Goal: Information Seeking & Learning: Find specific fact

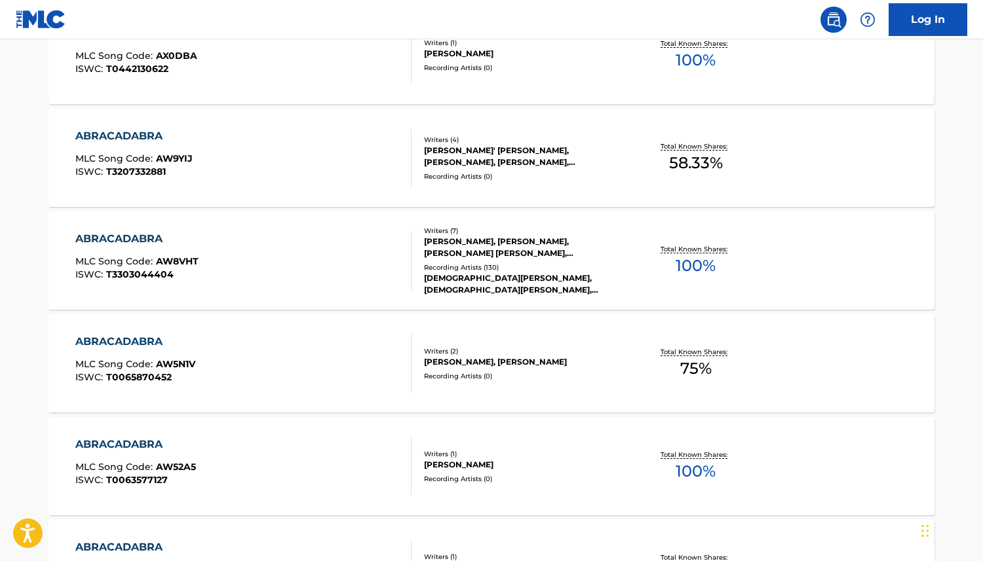
drag, startPoint x: 503, startPoint y: 290, endPoint x: 852, endPoint y: 0, distance: 453.5
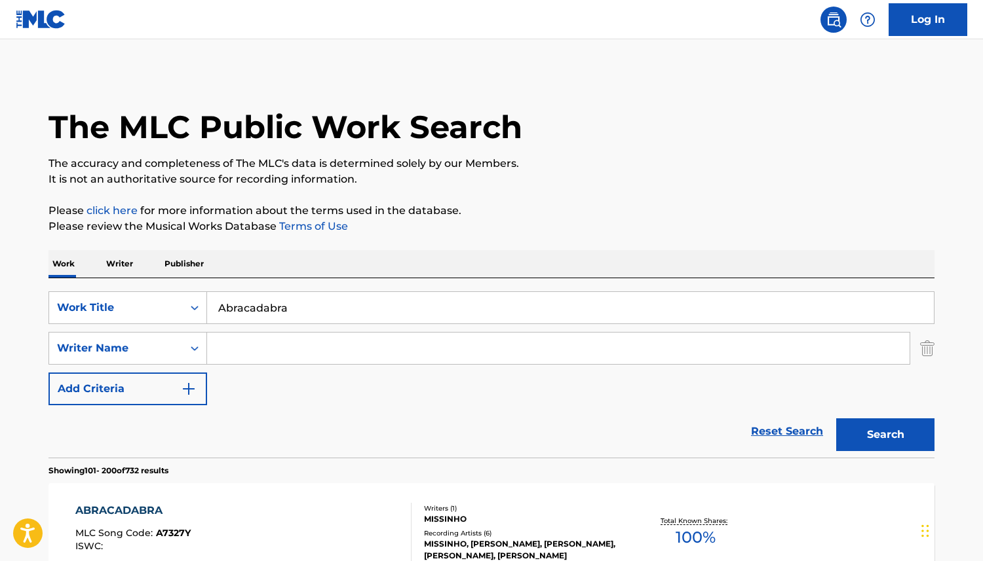
click at [318, 311] on input "Abracadabra" at bounding box center [570, 307] width 726 height 31
drag, startPoint x: 291, startPoint y: 311, endPoint x: 73, endPoint y: 273, distance: 221.4
click at [102, 278] on div "SearchWithCriteria20d500b9-f2d9-4508-ac2b-3bb002959584 Work Title Abracadabra S…" at bounding box center [491, 367] width 886 height 179
type input "espresso"
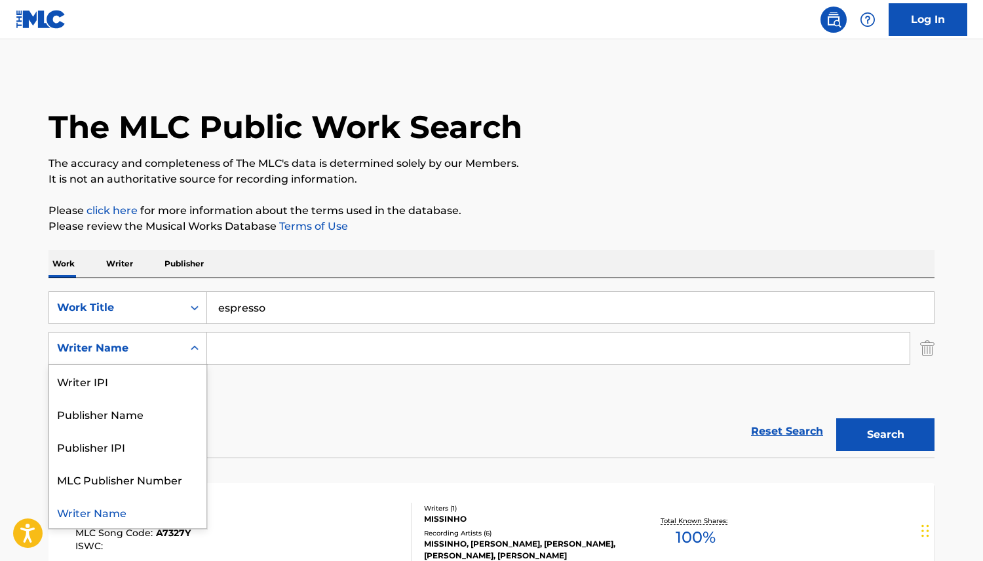
click at [160, 354] on div "Writer Name" at bounding box center [116, 349] width 118 height 16
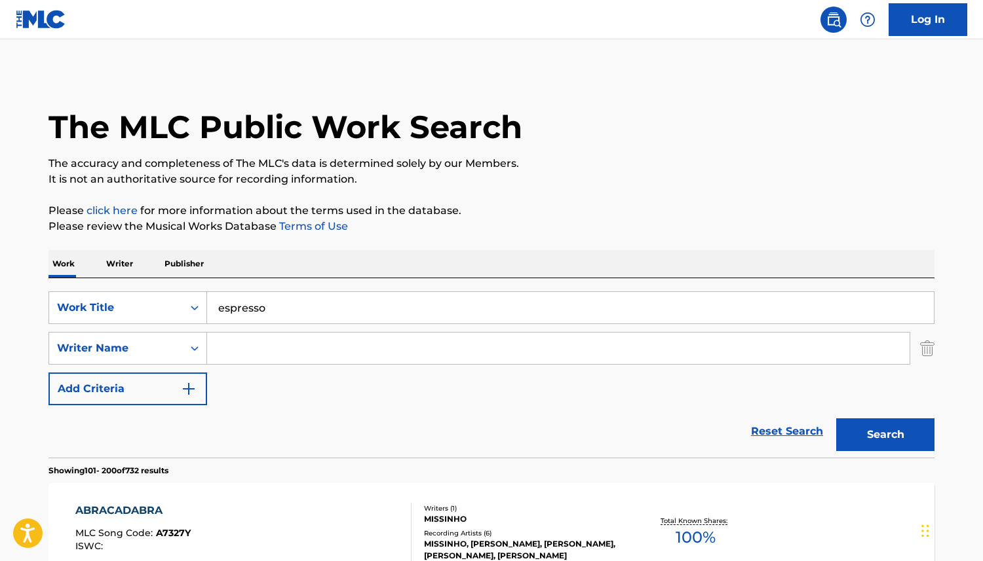
click at [282, 340] on input "Search Form" at bounding box center [558, 348] width 702 height 31
paste input "JULIAN COLLIN BUNETTA"
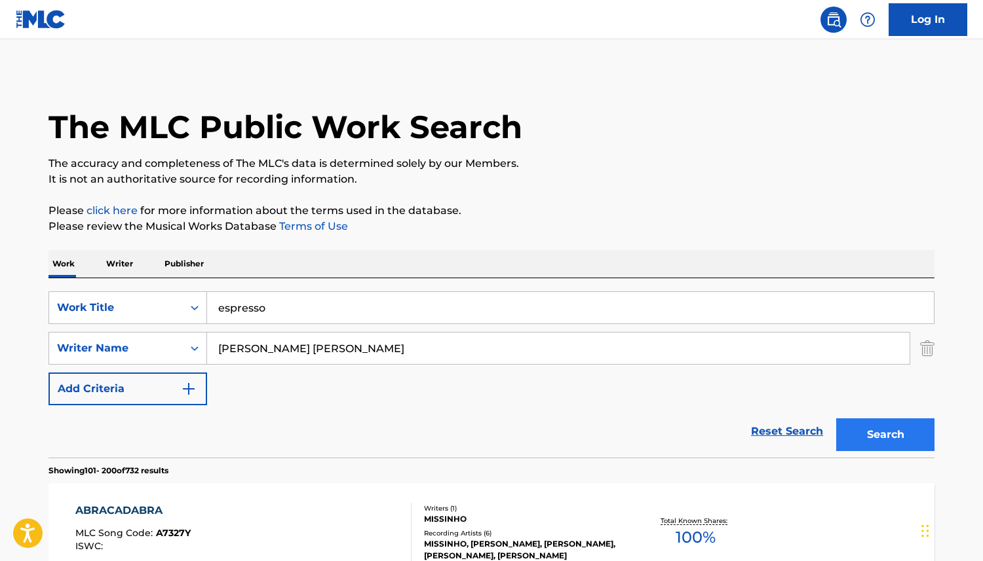
type input "JULIAN COLLIN BUNETTA"
click at [891, 440] on button "Search" at bounding box center [885, 435] width 98 height 33
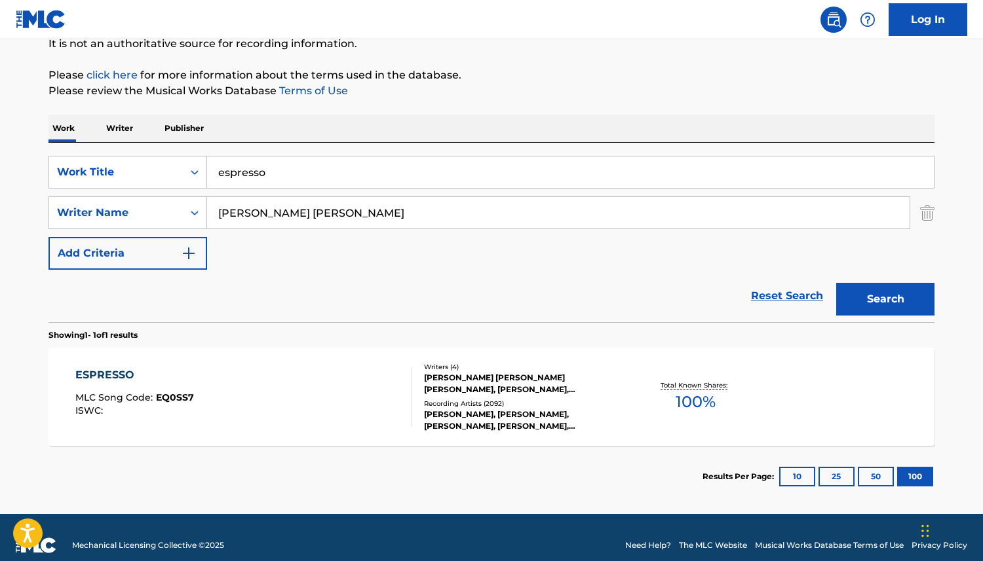
scroll to position [151, 0]
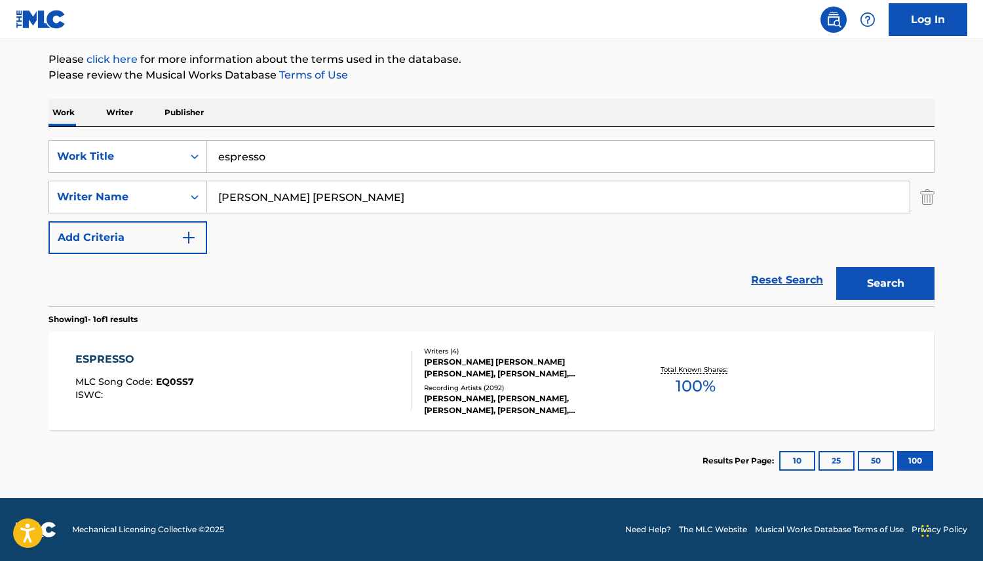
click at [117, 359] on div "ESPRESSO" at bounding box center [134, 360] width 119 height 16
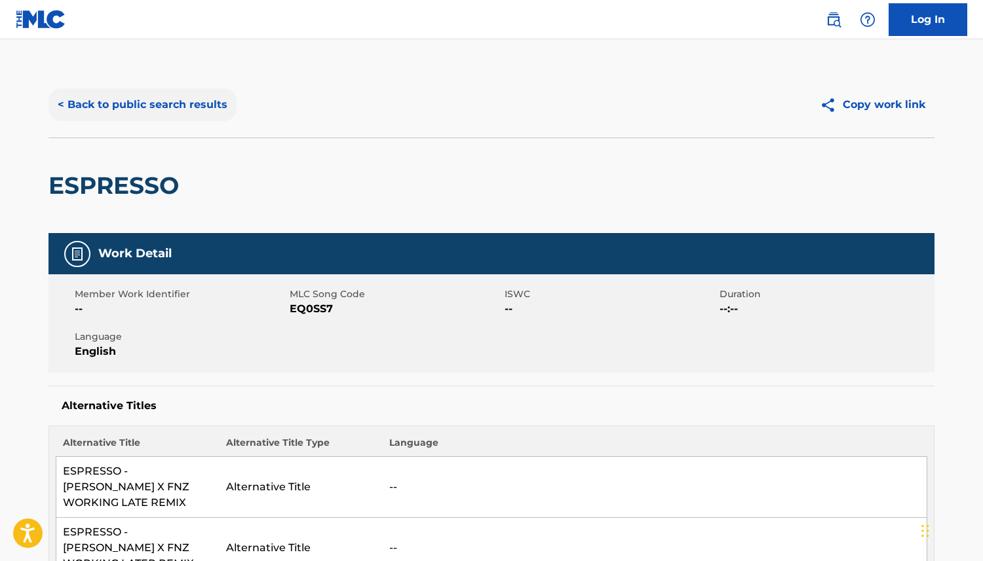
click at [159, 101] on button "< Back to public search results" at bounding box center [142, 104] width 188 height 33
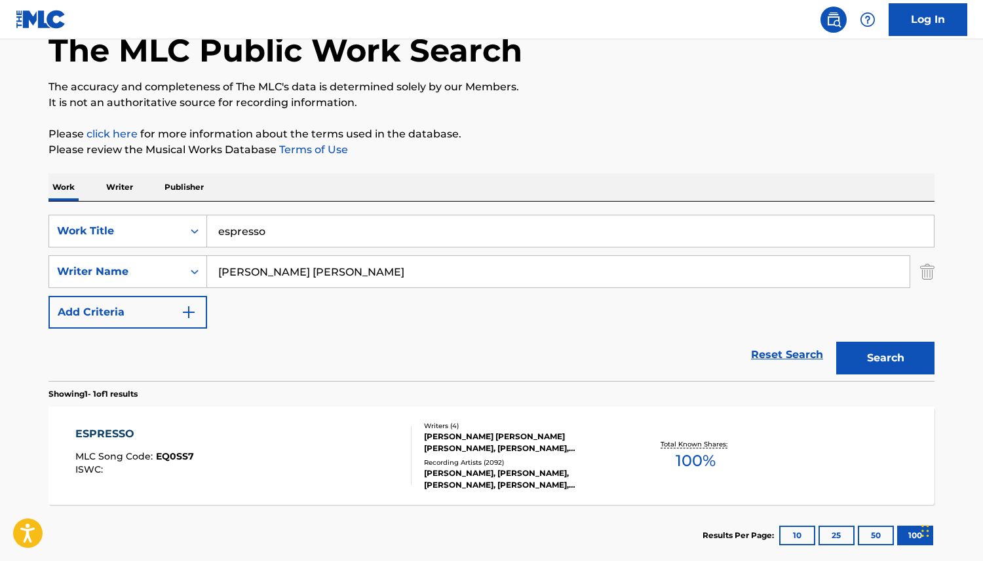
drag, startPoint x: 284, startPoint y: 223, endPoint x: 138, endPoint y: 165, distance: 157.9
click at [168, 188] on div "Work Writer Publisher SearchWithCriteria20d500b9-f2d9-4508-ac2b-3bb002959584 Wo…" at bounding box center [491, 370] width 886 height 393
paste input "Luther"
type input "Luther"
drag, startPoint x: 354, startPoint y: 278, endPoint x: 196, endPoint y: 263, distance: 158.6
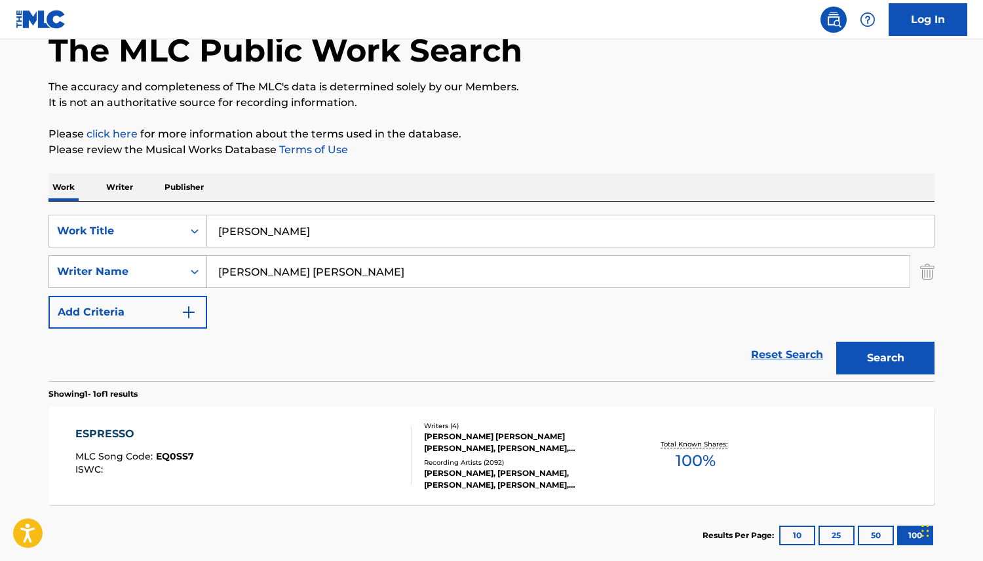
click at [198, 266] on div "SearchWithCriteria36a4f4fb-1df9-41e5-bf09-f364d2e7265a Writer Name JULIAN COLLI…" at bounding box center [491, 271] width 886 height 33
paste input "Kendrick Lamar"
type input "Kendrick Lamar"
click at [888, 360] on button "Search" at bounding box center [885, 358] width 98 height 33
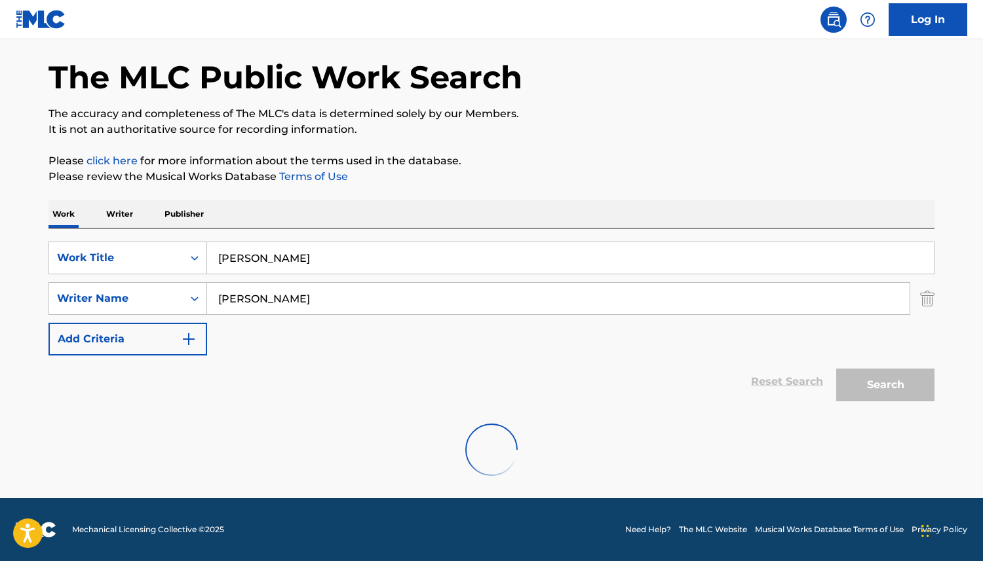
scroll to position [7, 0]
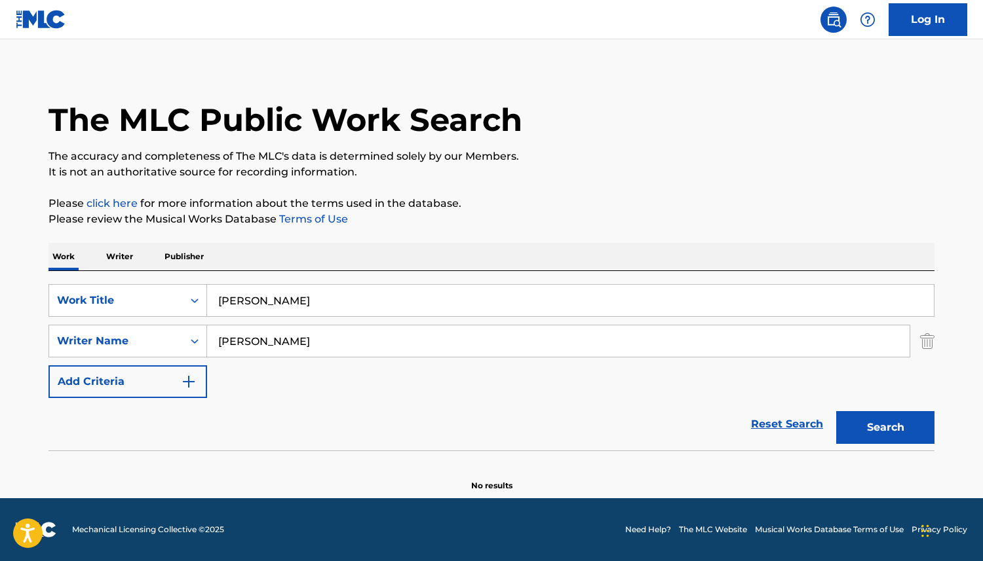
drag, startPoint x: 323, startPoint y: 343, endPoint x: 229, endPoint y: 329, distance: 94.8
click at [237, 333] on input "Kendrick Lamar" at bounding box center [558, 341] width 702 height 31
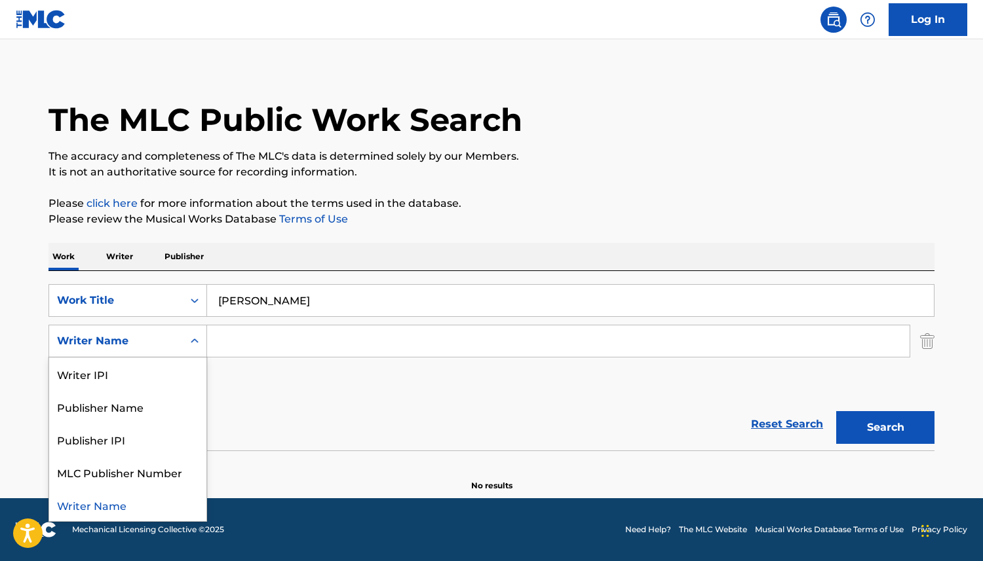
click at [140, 345] on div "Writer Name" at bounding box center [116, 341] width 118 height 16
click at [420, 411] on div "Reset Search Search" at bounding box center [491, 424] width 886 height 52
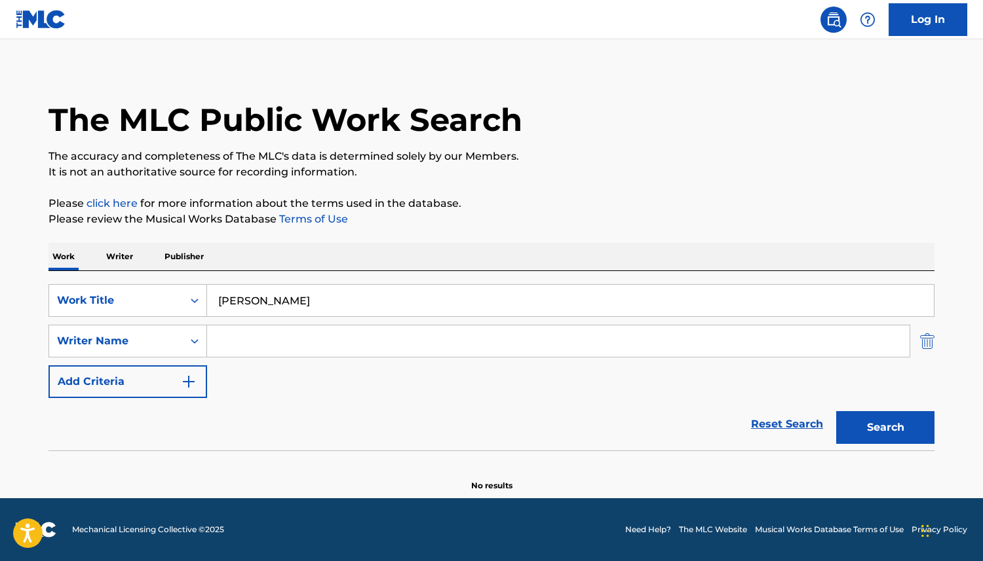
click at [930, 345] on img "Search Form" at bounding box center [927, 341] width 14 height 33
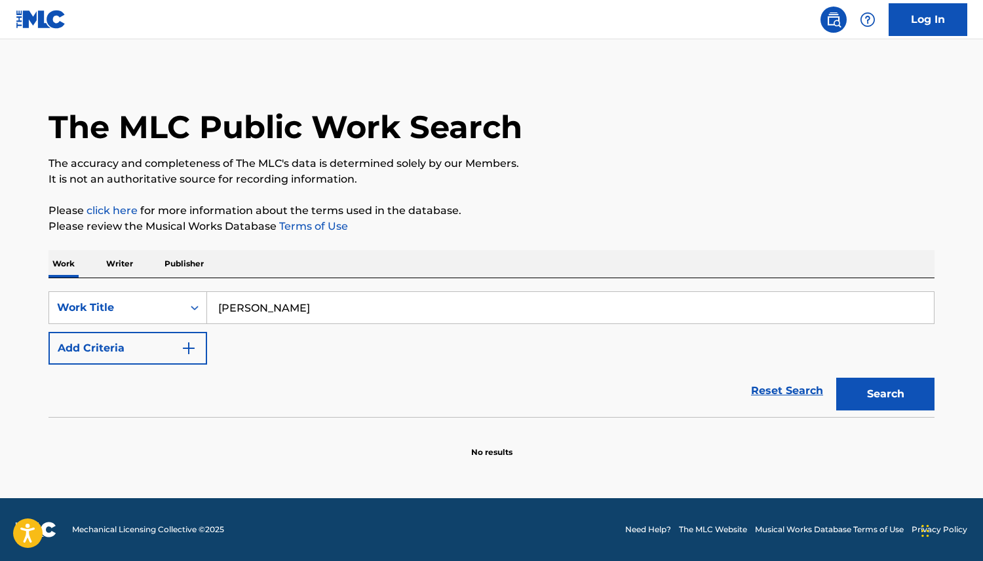
scroll to position [0, 0]
click at [889, 394] on button "Search" at bounding box center [885, 394] width 98 height 33
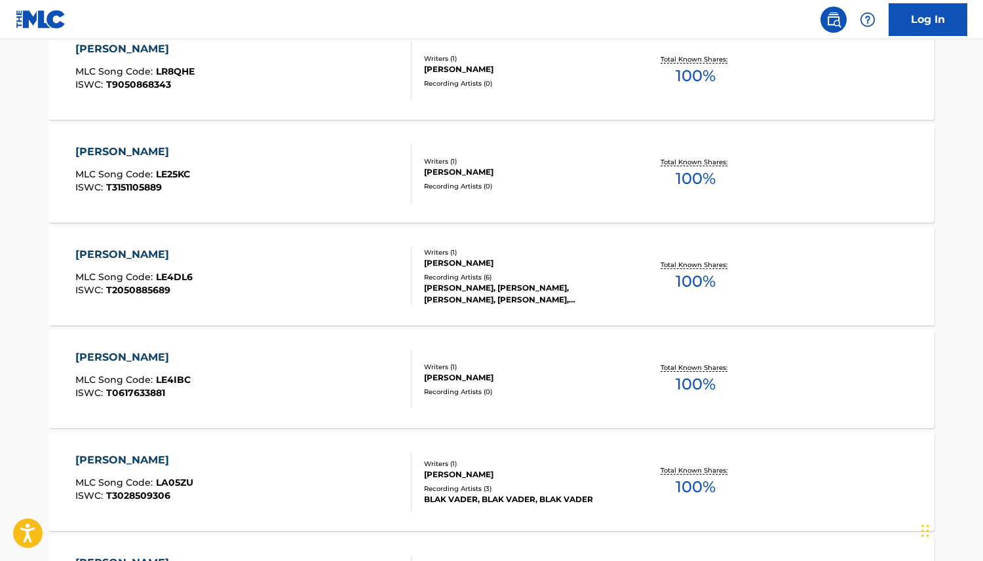
scroll to position [6525, 0]
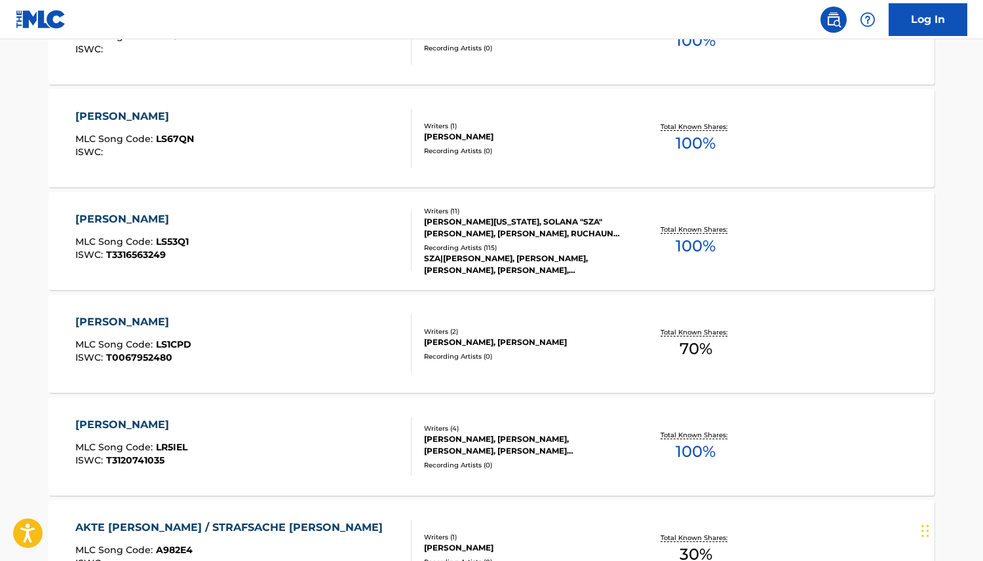
click at [466, 253] on div "SZA|KENDRICK LAMAR, KENDRICK LAMAR,SZA, KENDRICK LAMAR,SZA, KENDRICK LAMAR & SZ…" at bounding box center [523, 265] width 198 height 24
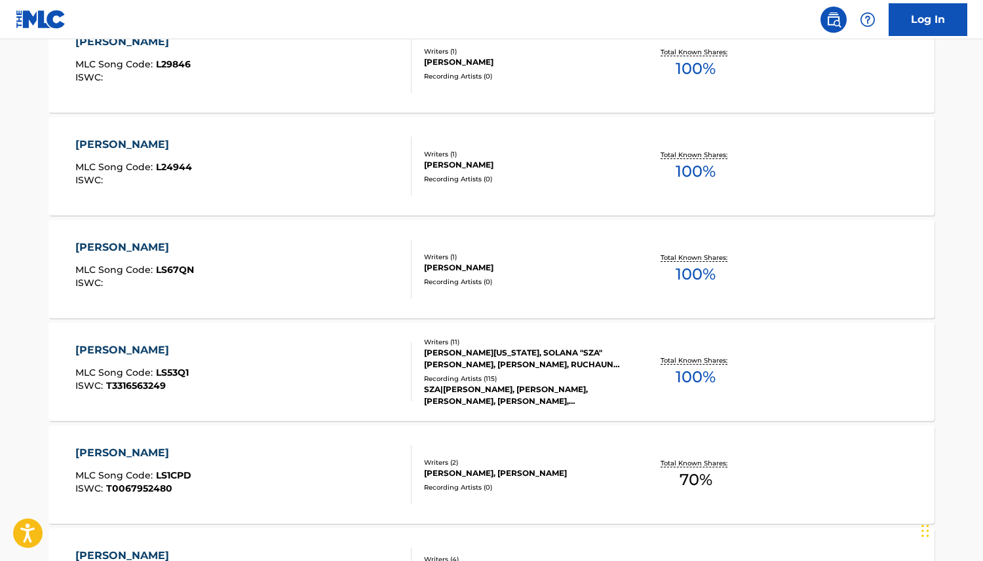
scroll to position [6388, 0]
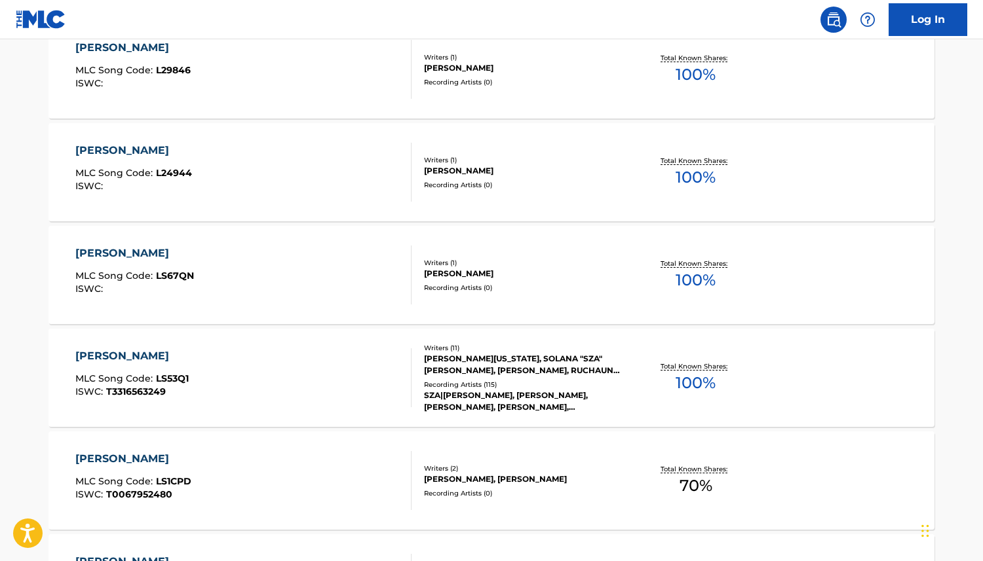
click at [455, 377] on div "Writers ( 11 ) KAMASI TII WASHINGTON, SOLANA "SZA" IMANI ROWE, SAMUEL JOSEPH DE…" at bounding box center [516, 378] width 210 height 70
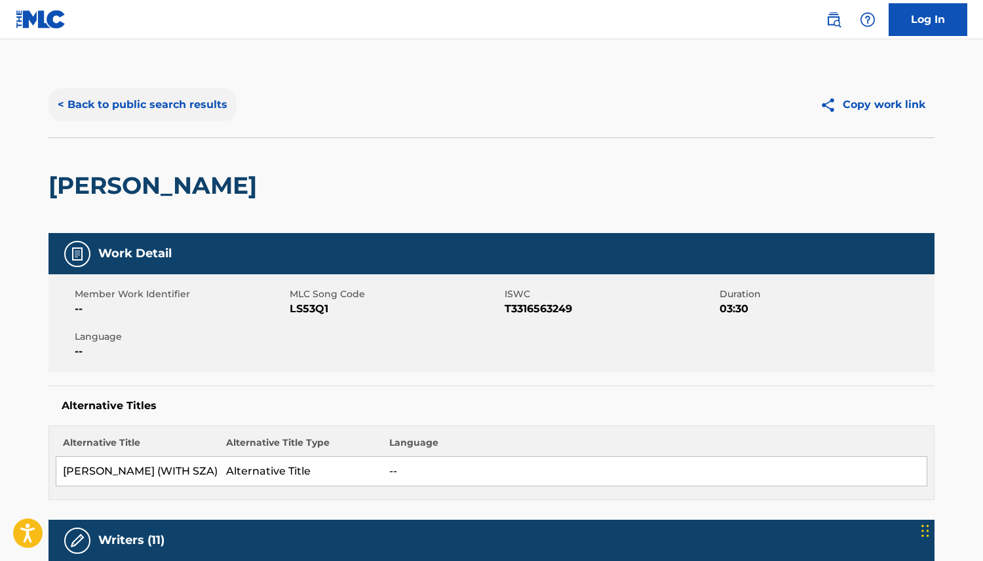
click at [69, 104] on button "< Back to public search results" at bounding box center [142, 104] width 188 height 33
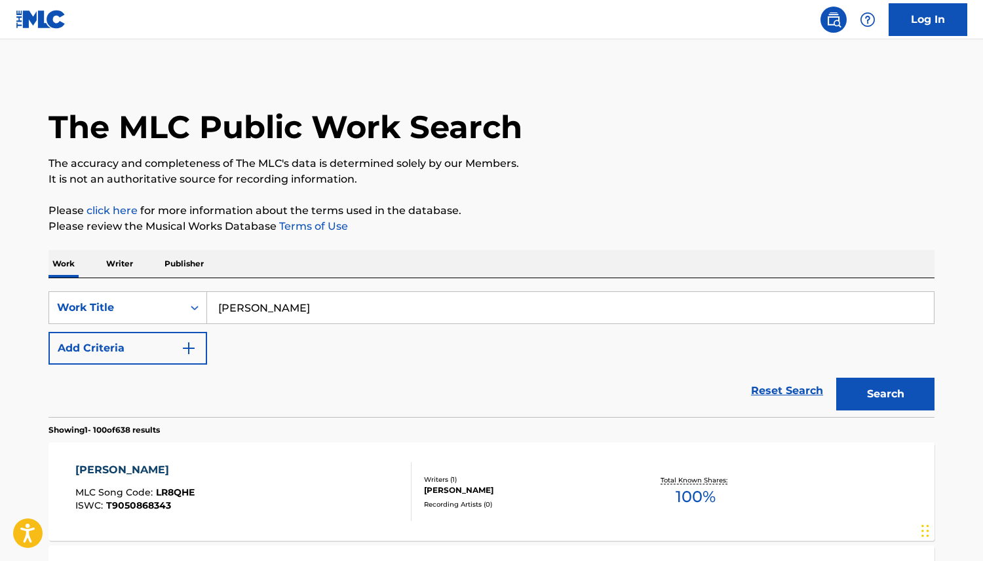
drag, startPoint x: 267, startPoint y: 309, endPoint x: 125, endPoint y: 248, distance: 154.7
type input "abracadabra"
click at [145, 347] on button "Add Criteria" at bounding box center [127, 348] width 159 height 33
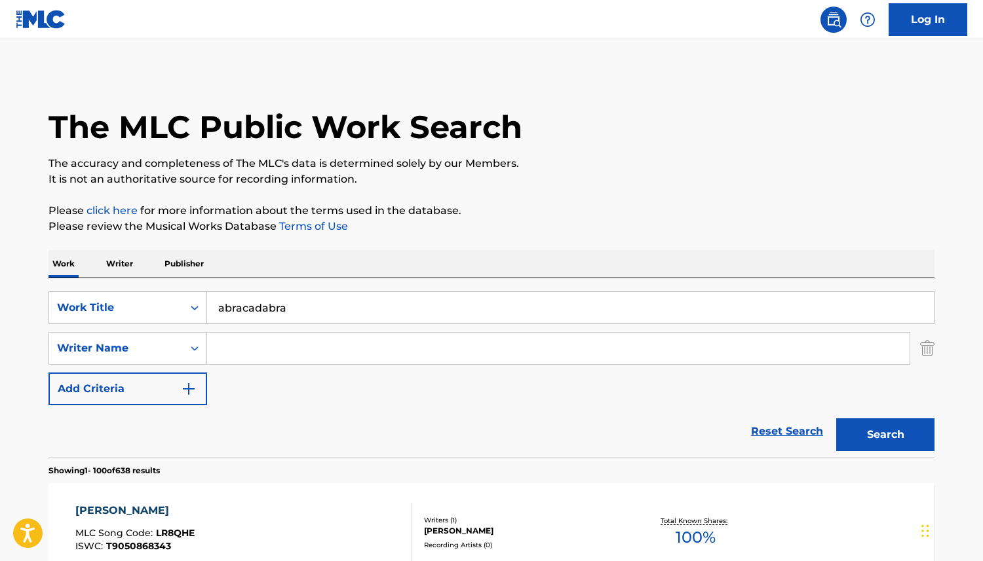
click at [260, 341] on input "Search Form" at bounding box center [558, 348] width 702 height 31
type input "stephanie"
click at [884, 438] on button "Search" at bounding box center [885, 435] width 98 height 33
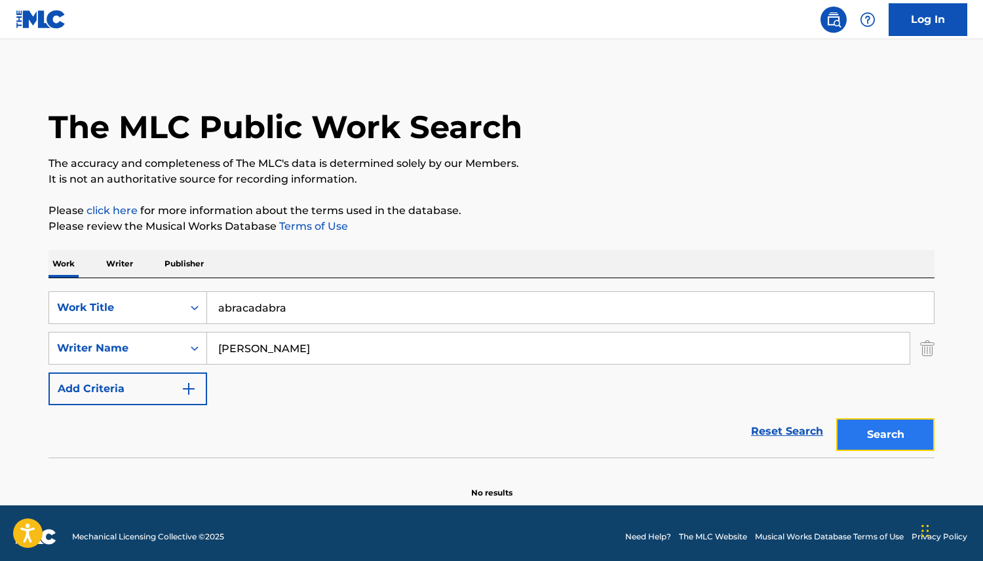
click at [876, 437] on button "Search" at bounding box center [885, 435] width 98 height 33
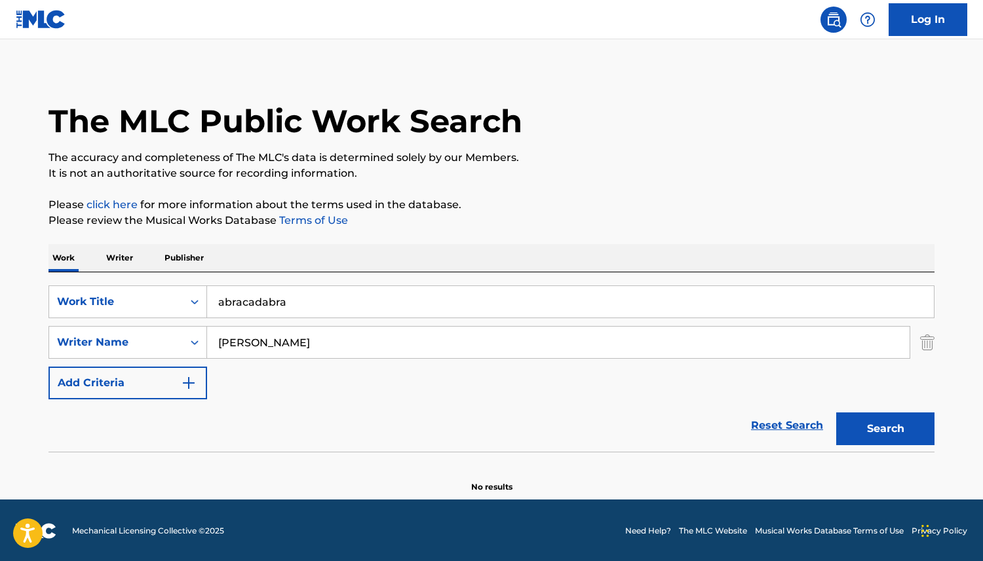
scroll to position [7, 0]
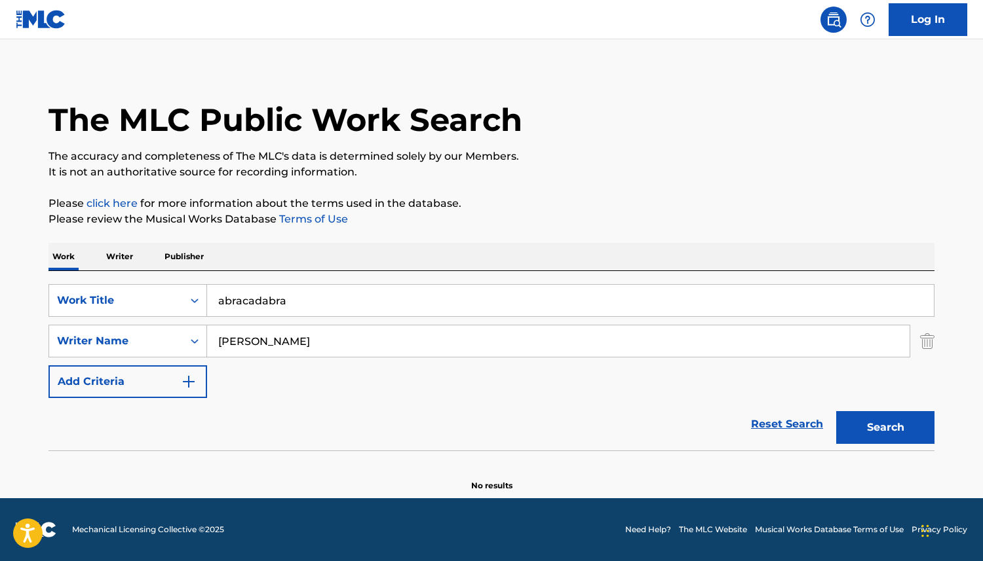
drag, startPoint x: 249, startPoint y: 299, endPoint x: 248, endPoint y: 308, distance: 8.5
click at [249, 300] on input "abracadabra" at bounding box center [570, 300] width 726 height 31
type input "abraccadabra"
click at [877, 424] on button "Search" at bounding box center [885, 427] width 98 height 33
click at [886, 423] on button "Search" at bounding box center [885, 427] width 98 height 33
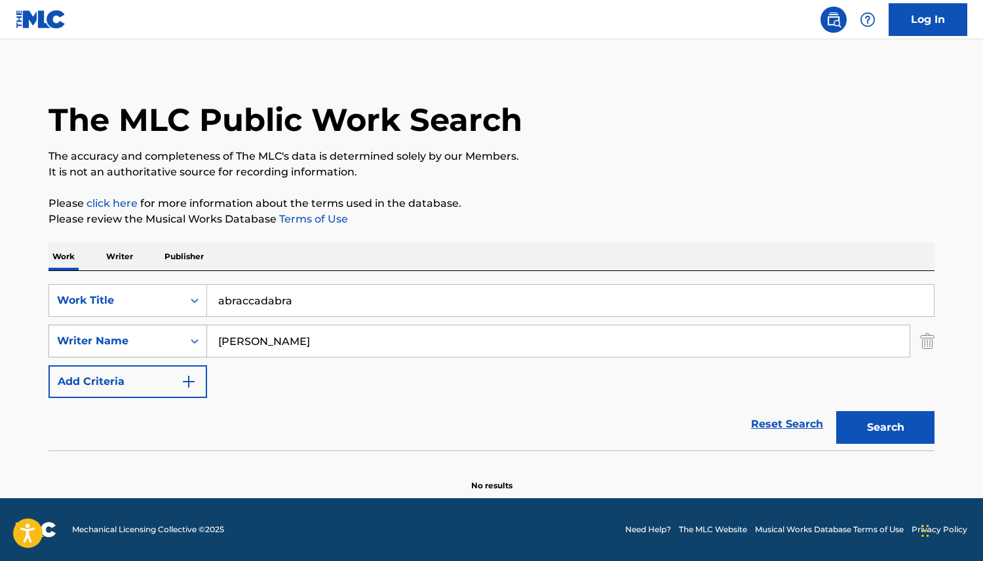
drag, startPoint x: 296, startPoint y: 333, endPoint x: 196, endPoint y: 328, distance: 100.3
click at [197, 328] on div "SearchWithCriteria36a4f4fb-1df9-41e5-bf09-f364d2e7265a Writer Name stephanie" at bounding box center [491, 341] width 886 height 33
click at [886, 426] on button "Search" at bounding box center [885, 427] width 98 height 33
click at [248, 303] on input "abraccadabra" at bounding box center [570, 300] width 726 height 31
type input "abracadabra"
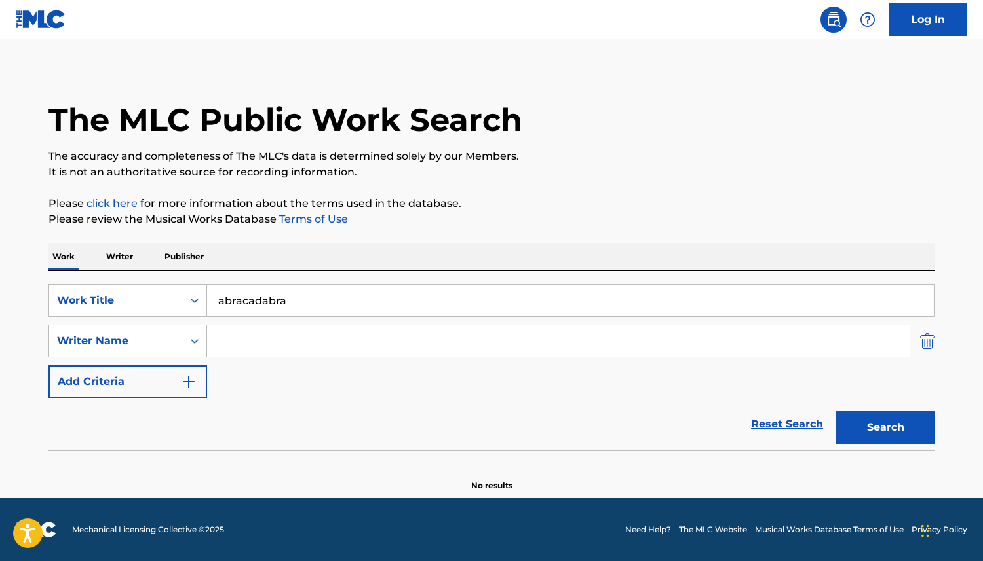
click at [928, 344] on img "Search Form" at bounding box center [927, 341] width 14 height 33
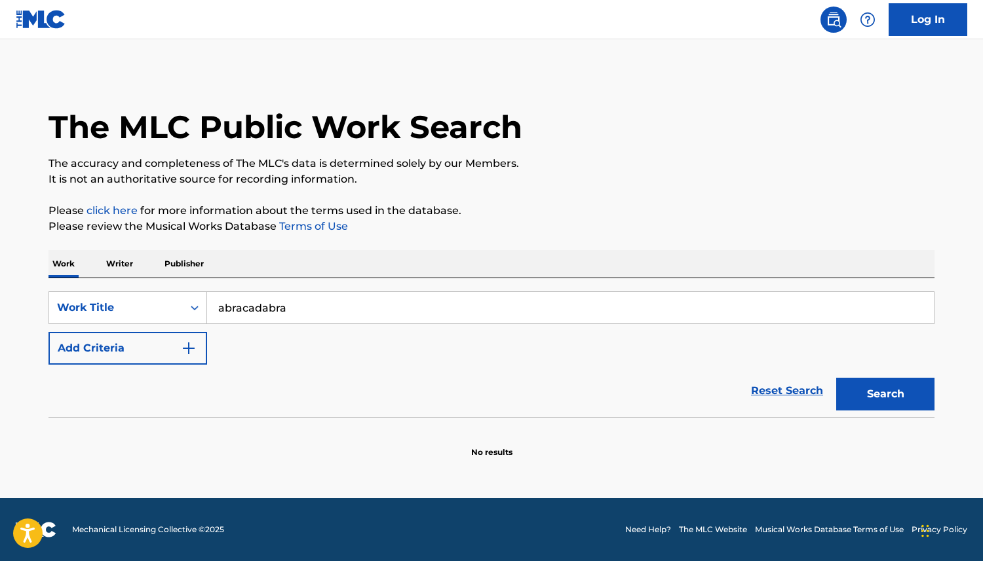
scroll to position [0, 0]
click at [901, 395] on button "Search" at bounding box center [885, 394] width 98 height 33
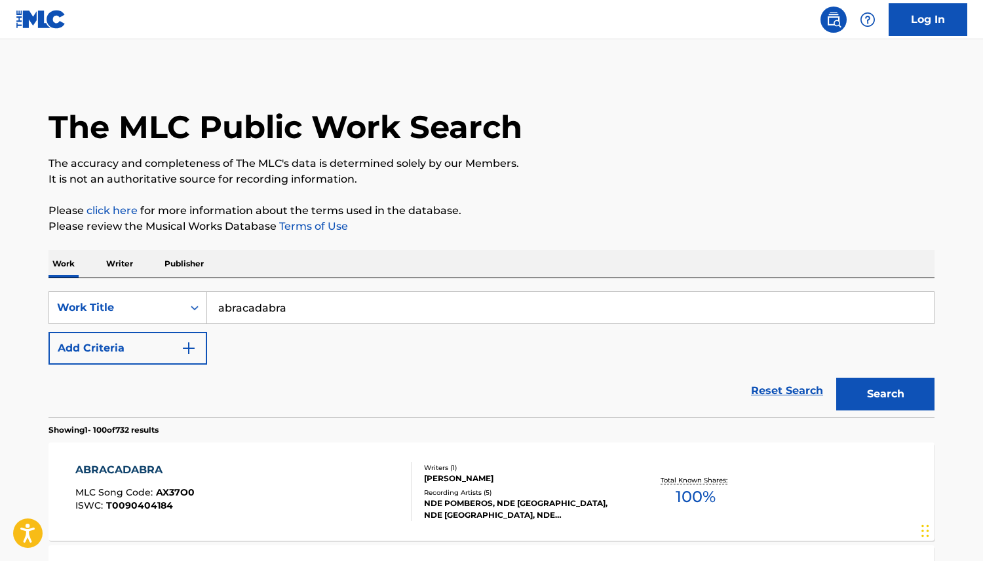
click at [620, 373] on div "Reset Search Search" at bounding box center [491, 391] width 886 height 52
click at [189, 346] on img "Search Form" at bounding box center [189, 349] width 16 height 16
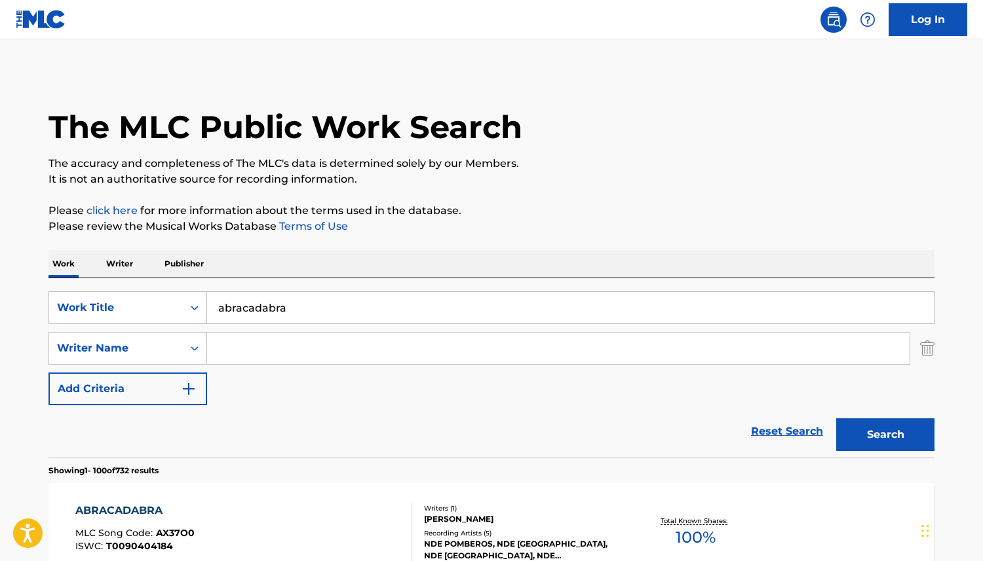
click at [259, 350] on input "Search Form" at bounding box center [558, 348] width 702 height 31
paste input "Stefani Joanne Angelina Germanotta"
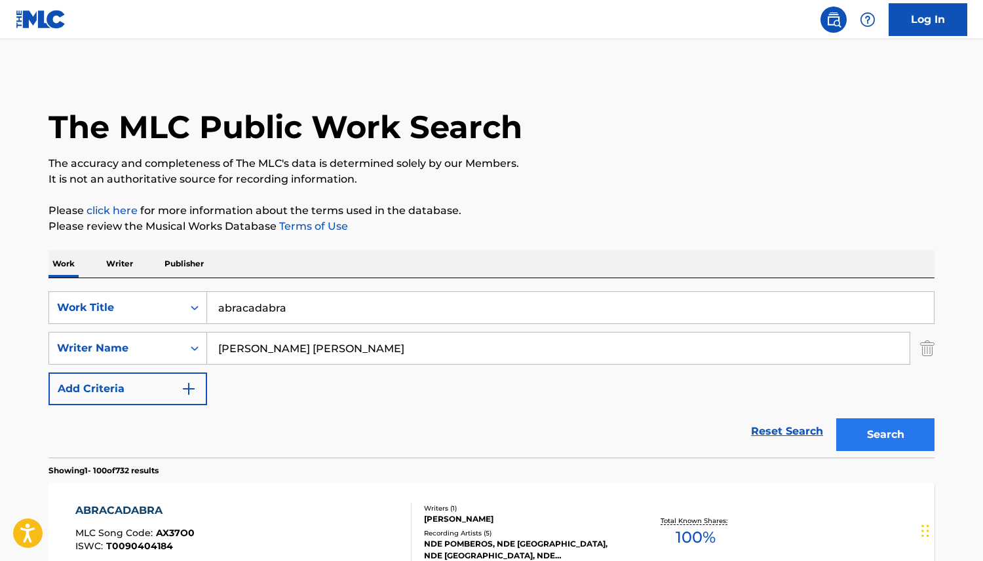
type input "Stefani Joanne Angelina Germanotta"
click at [892, 434] on button "Search" at bounding box center [885, 435] width 98 height 33
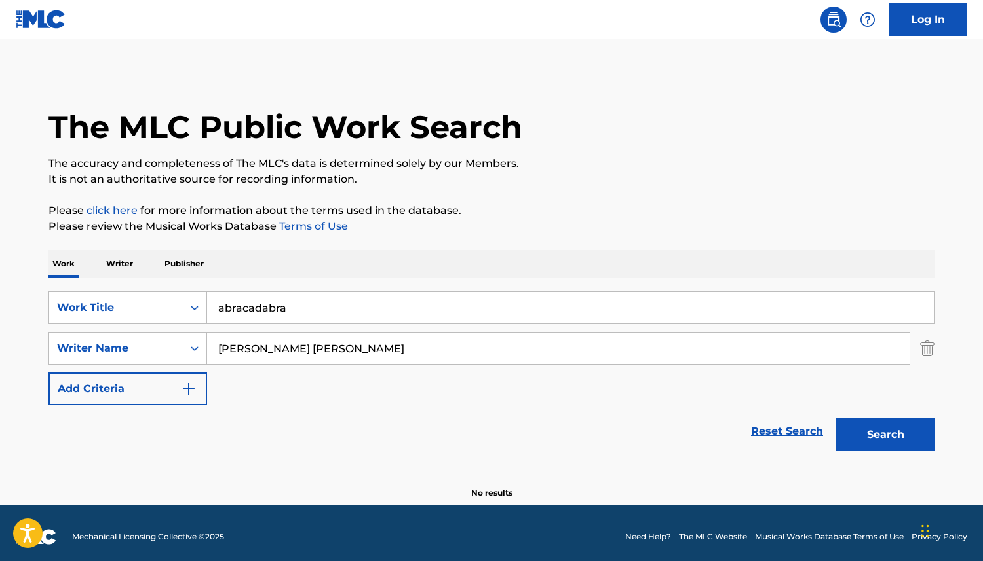
drag, startPoint x: 335, startPoint y: 312, endPoint x: 210, endPoint y: 290, distance: 127.2
click at [210, 290] on div "SearchWithCriteria20d500b9-f2d9-4508-ac2b-3bb002959584 Work Title abracadabra S…" at bounding box center [491, 367] width 886 height 179
paste input "A"
type input "Abracadabra"
click at [886, 437] on button "Search" at bounding box center [885, 435] width 98 height 33
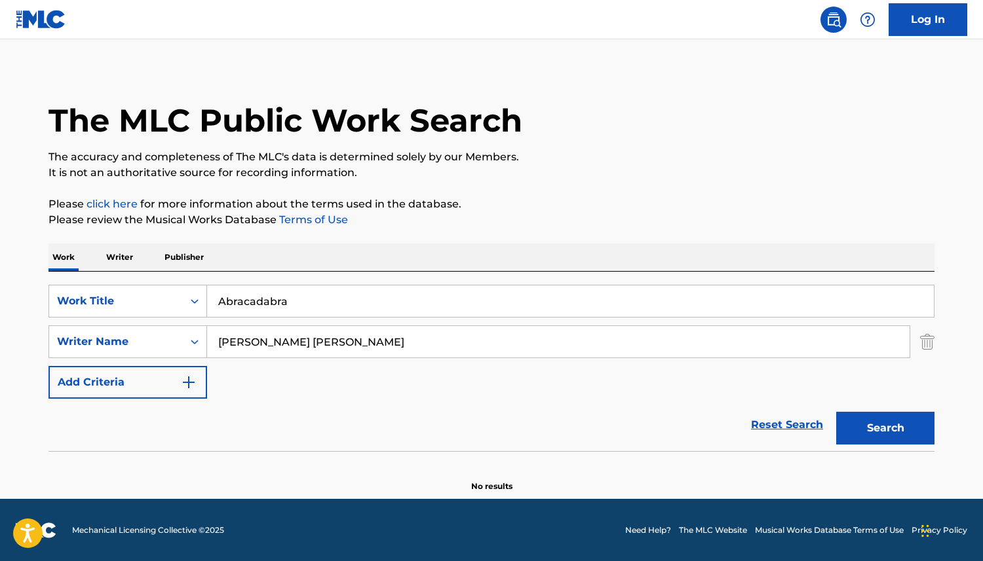
scroll to position [7, 0]
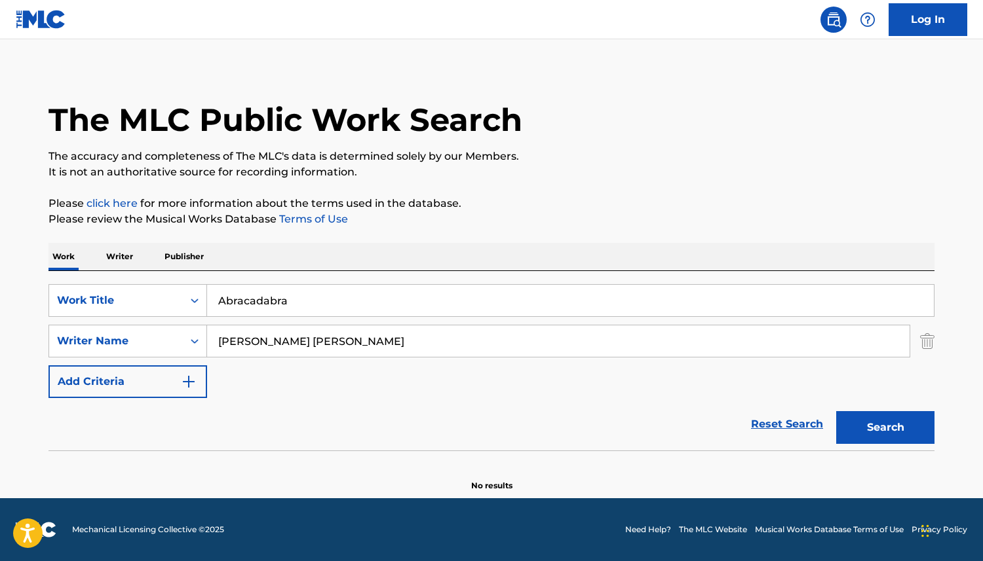
drag, startPoint x: 331, startPoint y: 327, endPoint x: 259, endPoint y: 319, distance: 72.5
click at [259, 319] on div "SearchWithCriteria20d500b9-f2d9-4508-ac2b-3bb002959584 Work Title Abracadabra S…" at bounding box center [491, 341] width 886 height 114
click at [927, 343] on img "Search Form" at bounding box center [927, 341] width 14 height 33
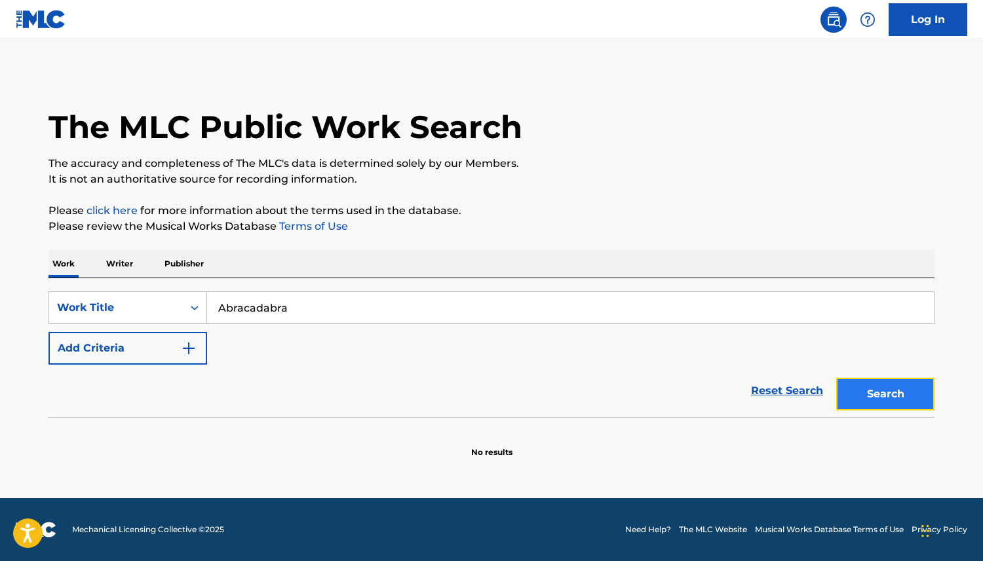
click at [906, 405] on button "Search" at bounding box center [885, 394] width 98 height 33
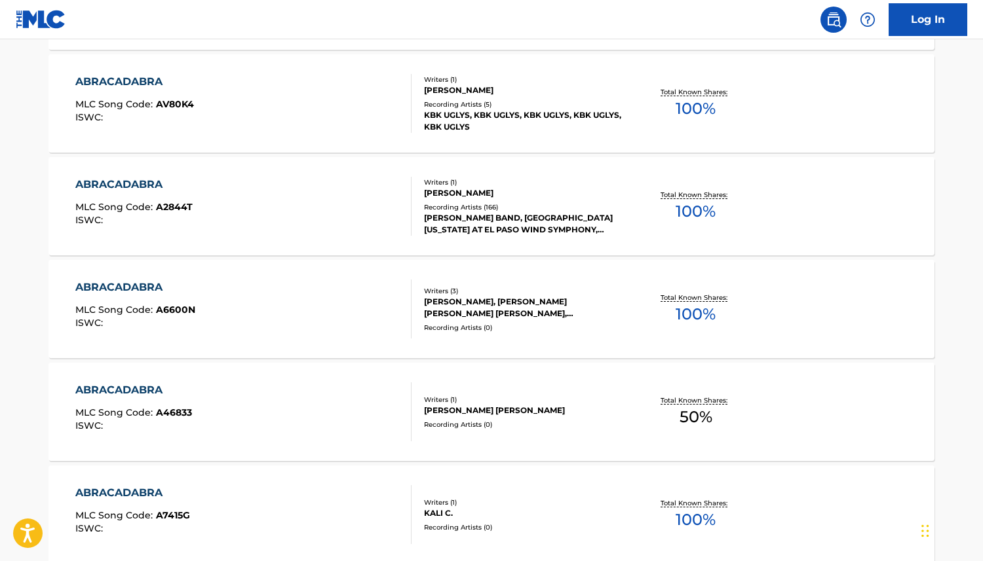
scroll to position [10299, 0]
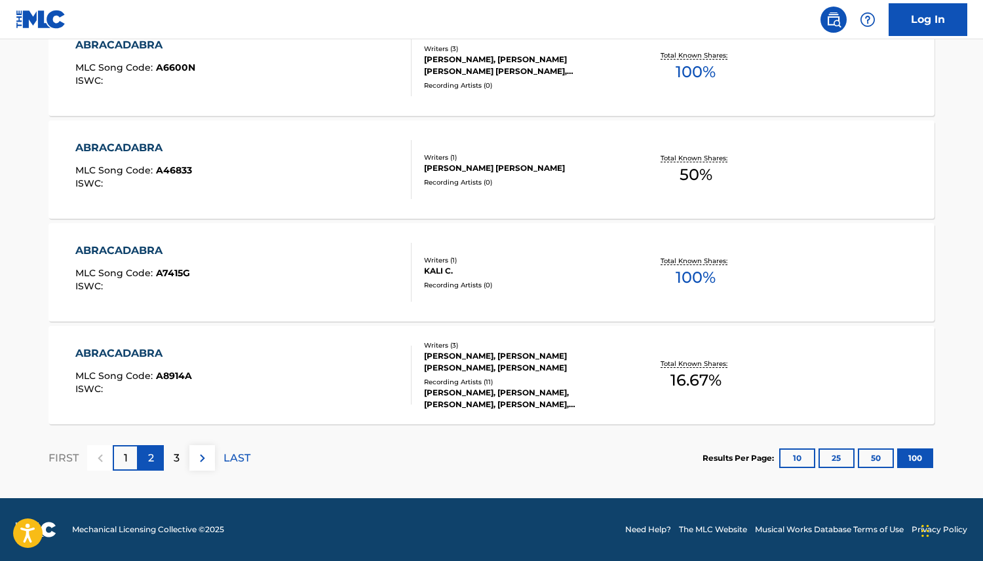
click at [146, 458] on div "2" at bounding box center [151, 458] width 26 height 26
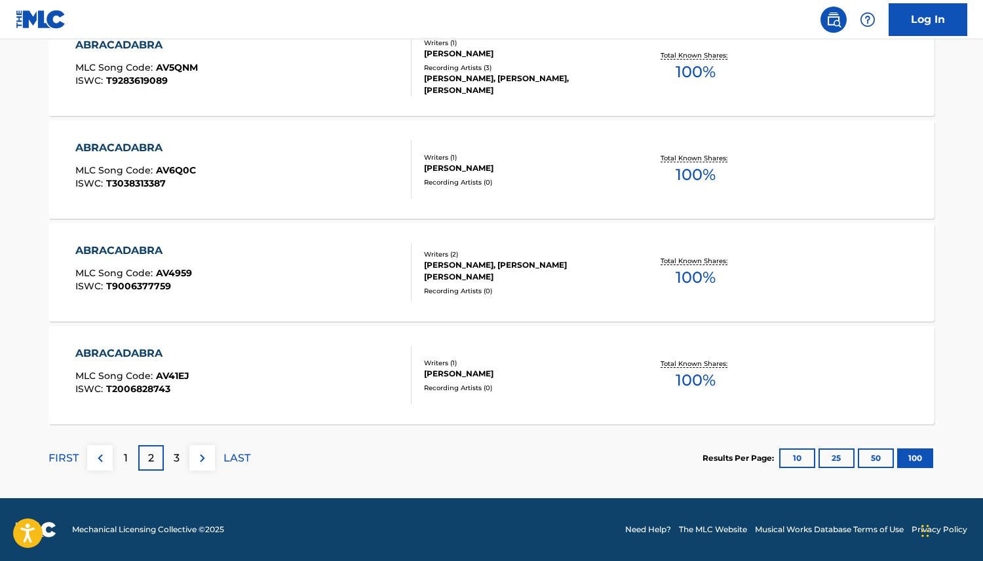
scroll to position [6708, 0]
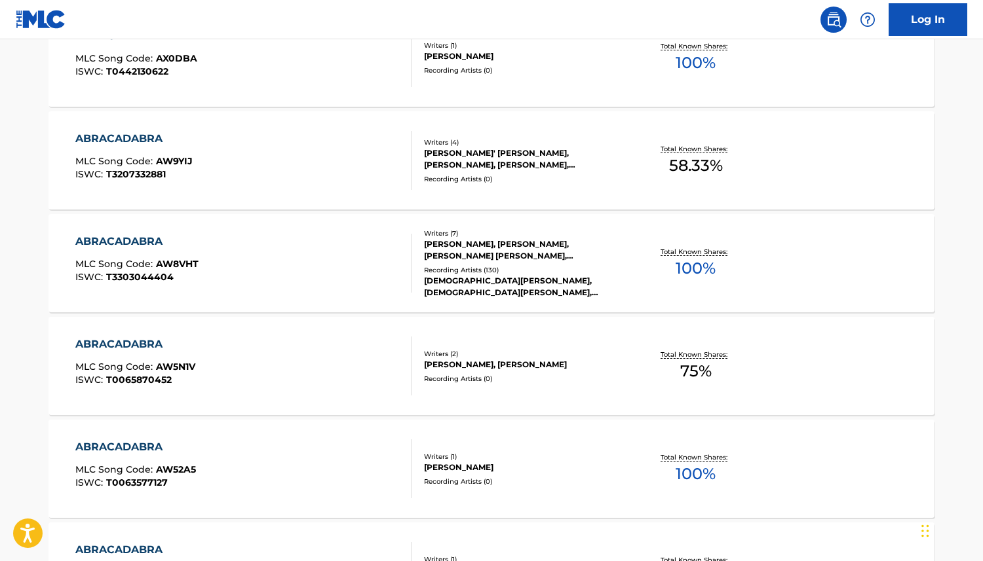
click at [143, 239] on div "ABRACADABRA" at bounding box center [136, 242] width 123 height 16
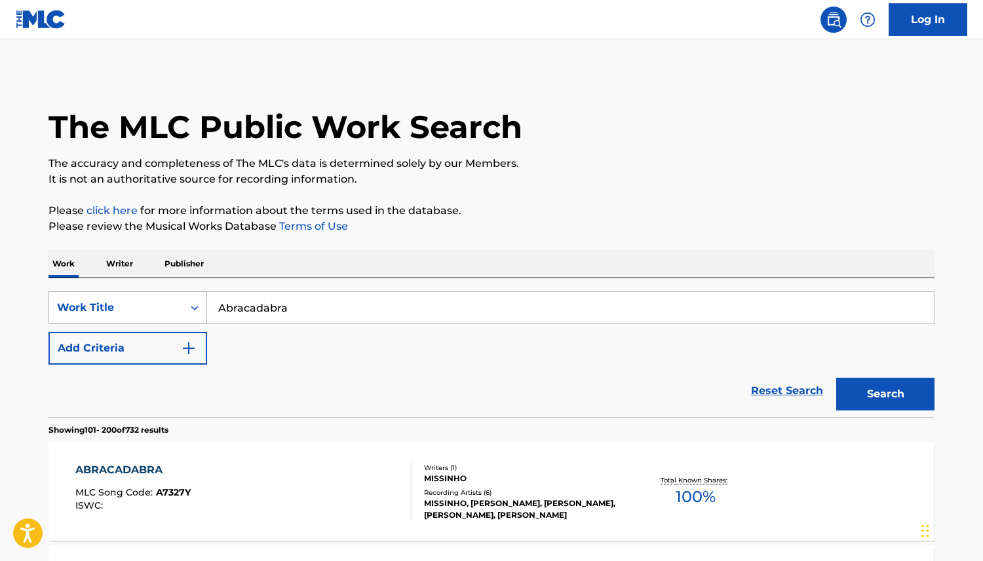
click at [145, 309] on div "Work Title" at bounding box center [116, 308] width 118 height 16
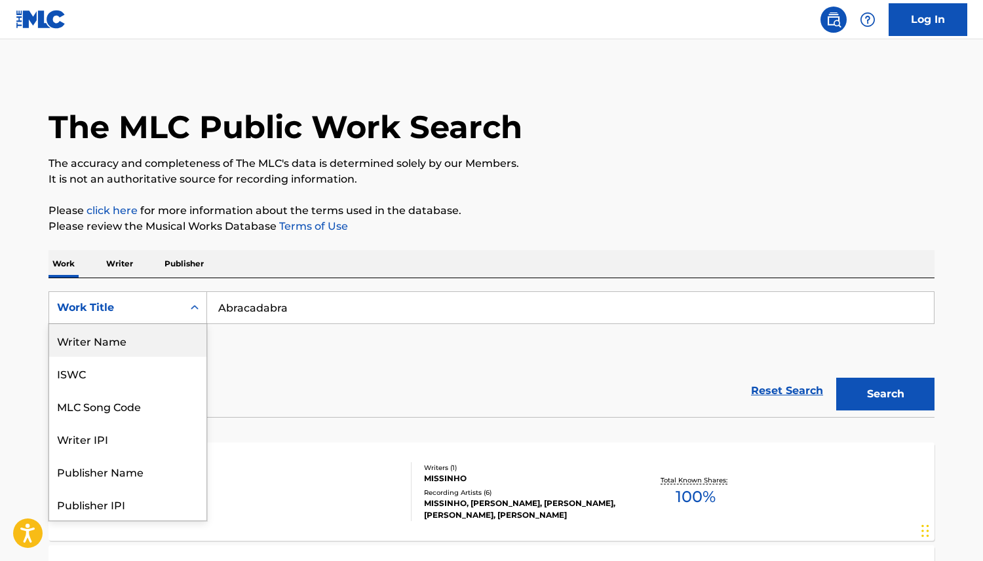
click at [123, 345] on div "Writer Name" at bounding box center [127, 340] width 157 height 33
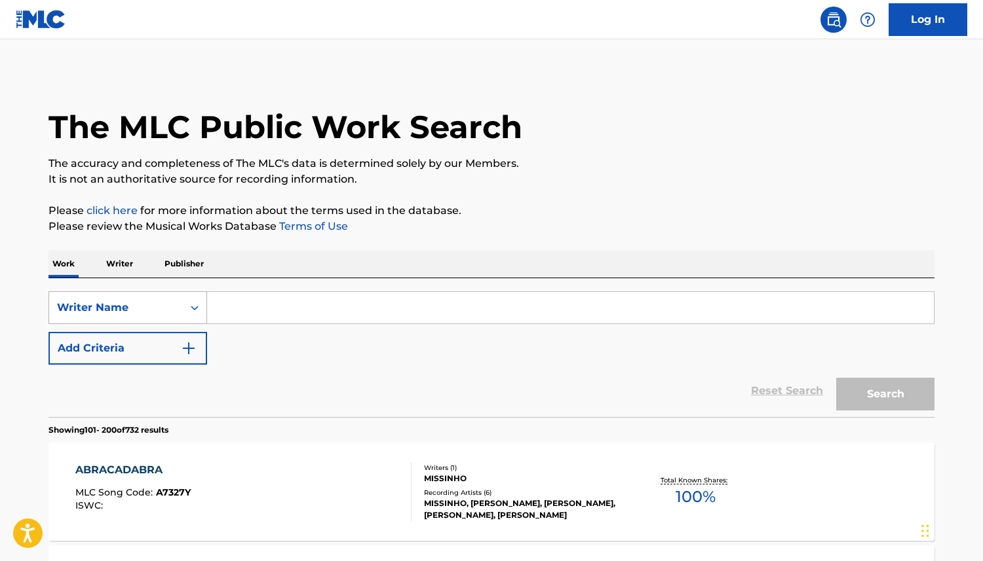
click at [123, 307] on div "Writer Name" at bounding box center [116, 308] width 118 height 16
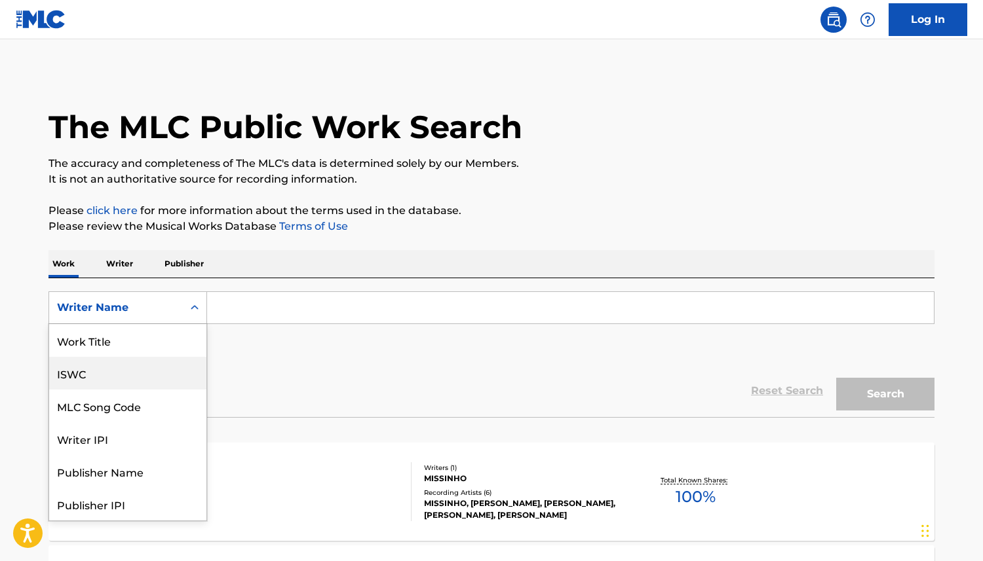
click at [124, 370] on div "ISWC" at bounding box center [127, 373] width 157 height 33
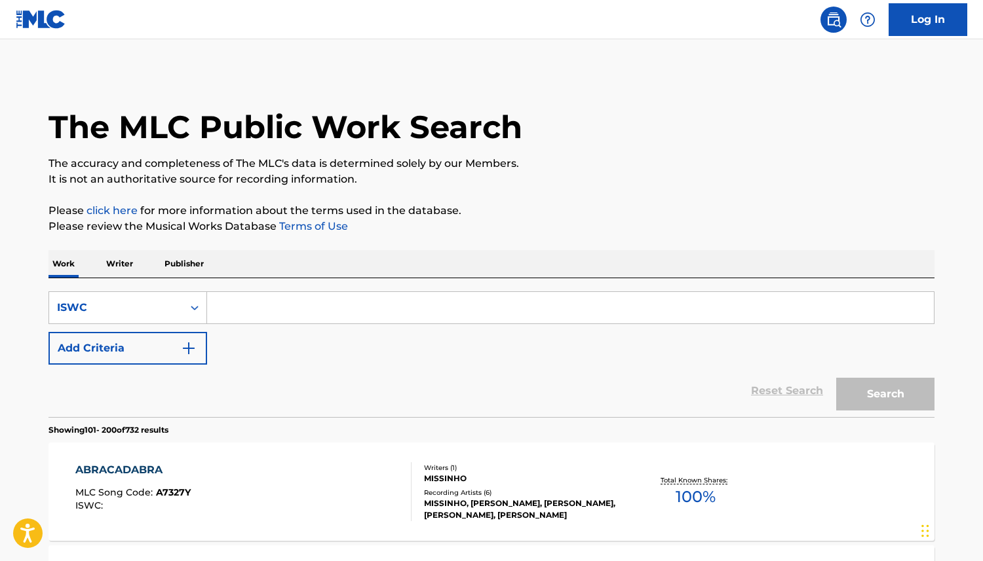
click at [248, 306] on input "Search Form" at bounding box center [570, 307] width 726 height 31
paste input "T-328.795.949-9"
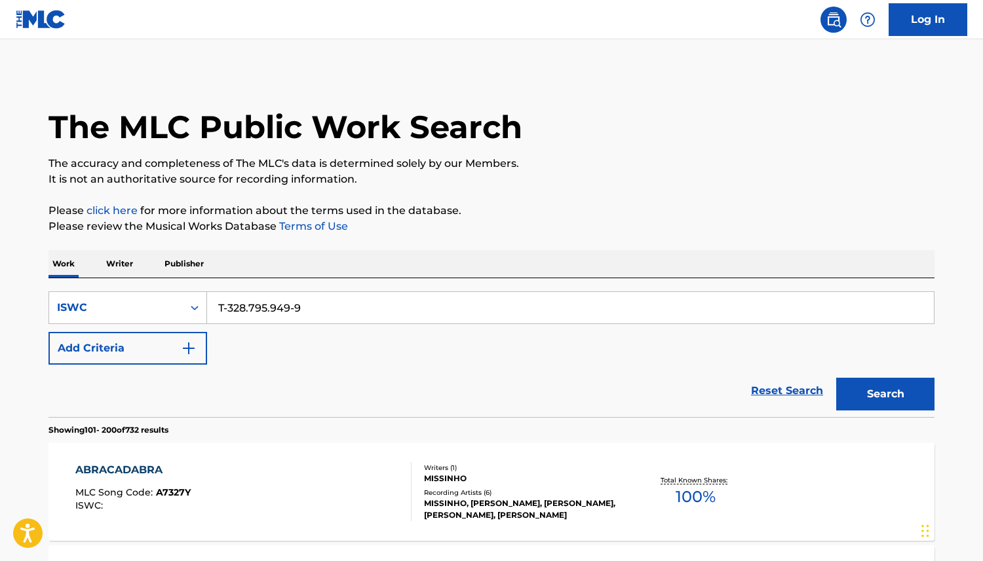
click at [292, 311] on input "T-328.795.949-9" at bounding box center [570, 307] width 726 height 31
click at [295, 309] on input "T-328.795.949-9" at bounding box center [570, 307] width 726 height 31
click at [271, 309] on input "T-328.795.9499" at bounding box center [570, 307] width 726 height 31
click at [249, 309] on input "T-328.7959499" at bounding box center [570, 307] width 726 height 31
click at [229, 307] on input "T-3287959499" at bounding box center [570, 307] width 726 height 31
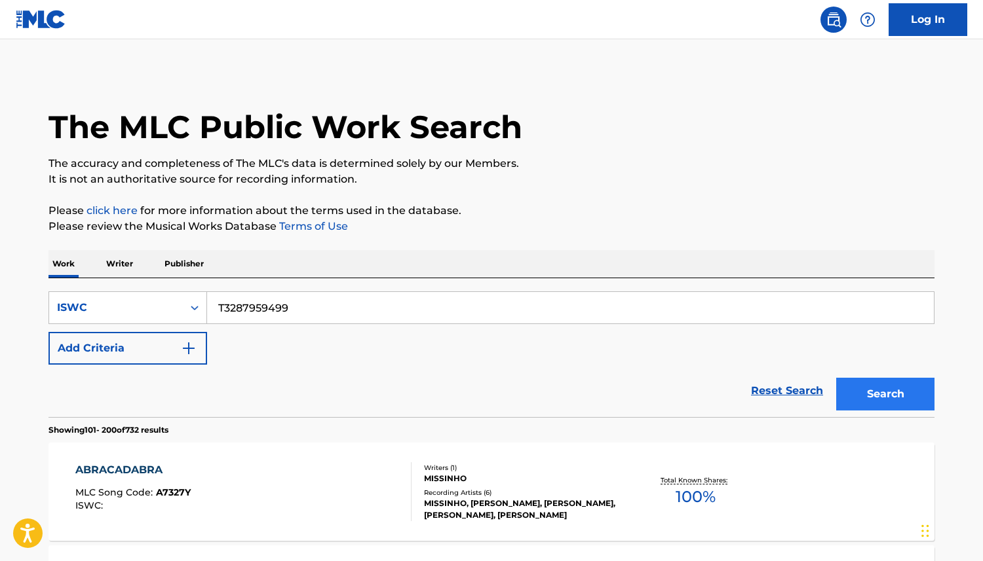
type input "T3287959499"
click at [888, 397] on button "Search" at bounding box center [885, 394] width 98 height 33
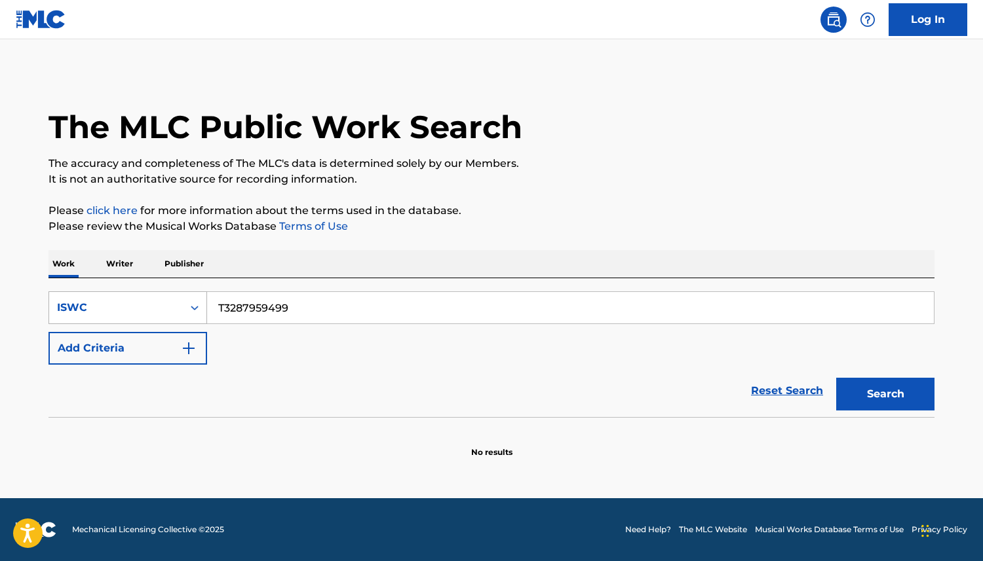
click at [166, 305] on div "ISWC" at bounding box center [116, 308] width 118 height 16
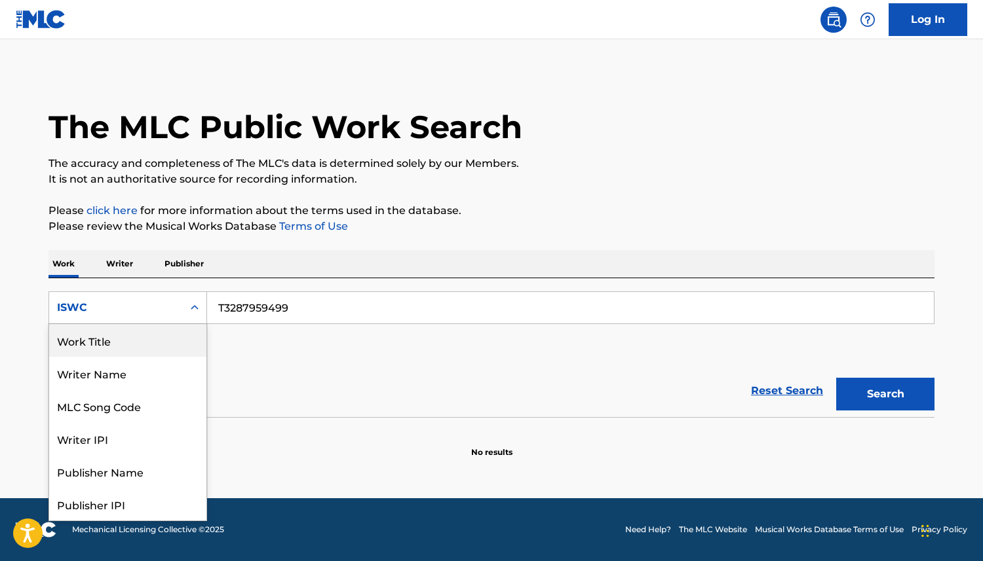
click at [138, 349] on div "Work Title" at bounding box center [127, 340] width 157 height 33
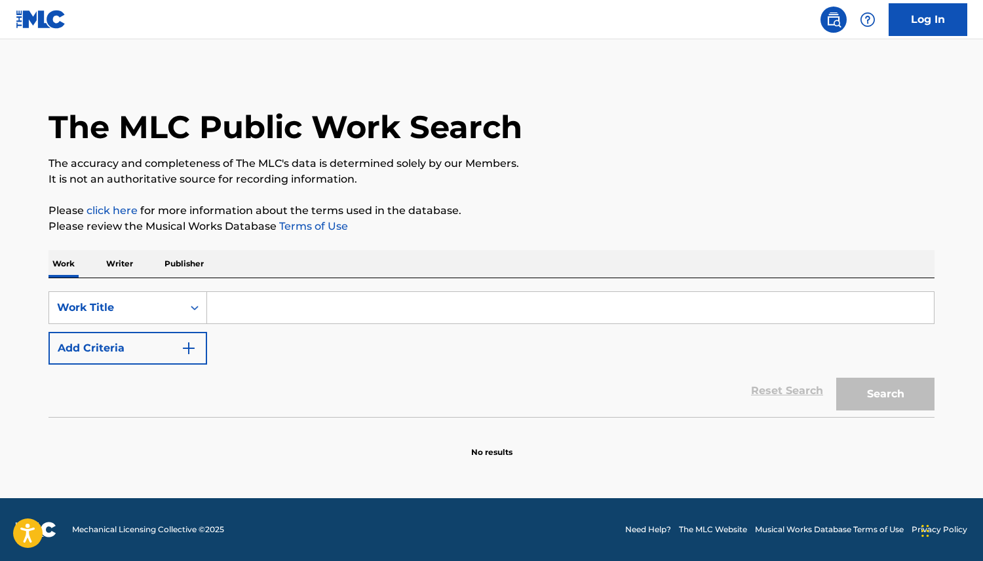
click at [257, 313] on input "Search Form" at bounding box center [570, 307] width 726 height 31
type input "APT"
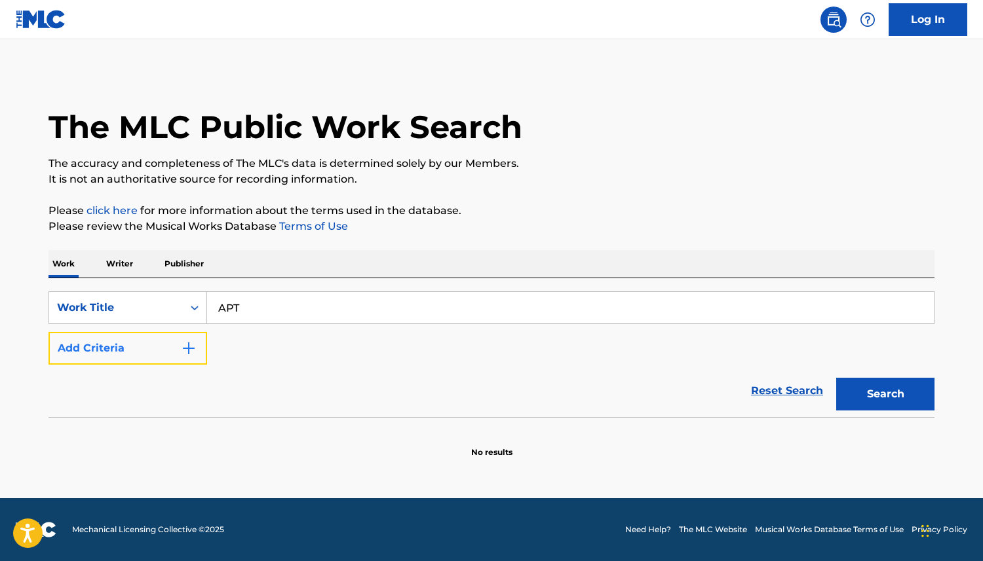
click at [153, 342] on button "Add Criteria" at bounding box center [127, 348] width 159 height 33
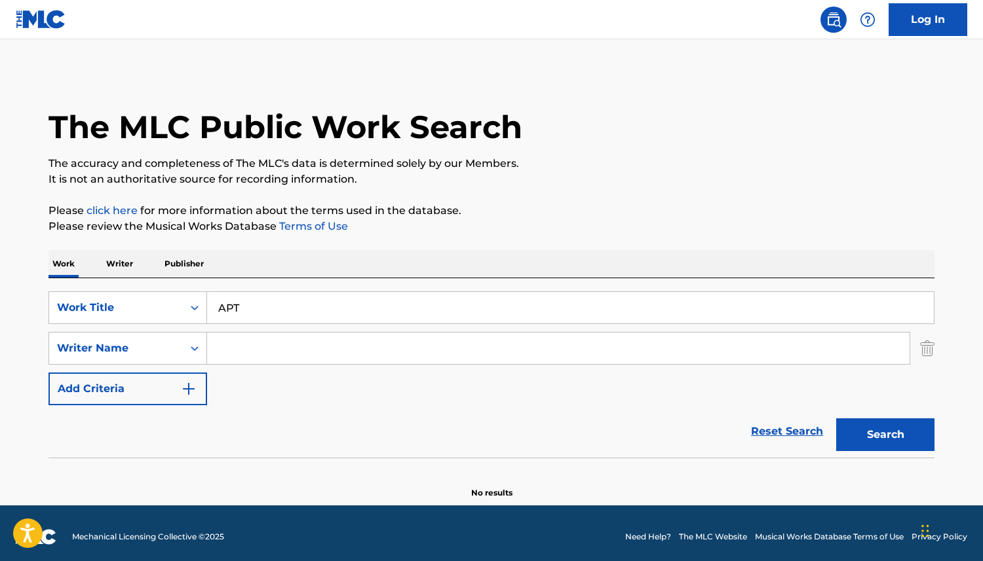
click at [240, 349] on input "Search Form" at bounding box center [558, 348] width 702 height 31
type input "bruno mars"
click at [875, 436] on button "Search" at bounding box center [885, 435] width 98 height 33
click at [924, 348] on img "Search Form" at bounding box center [927, 348] width 14 height 33
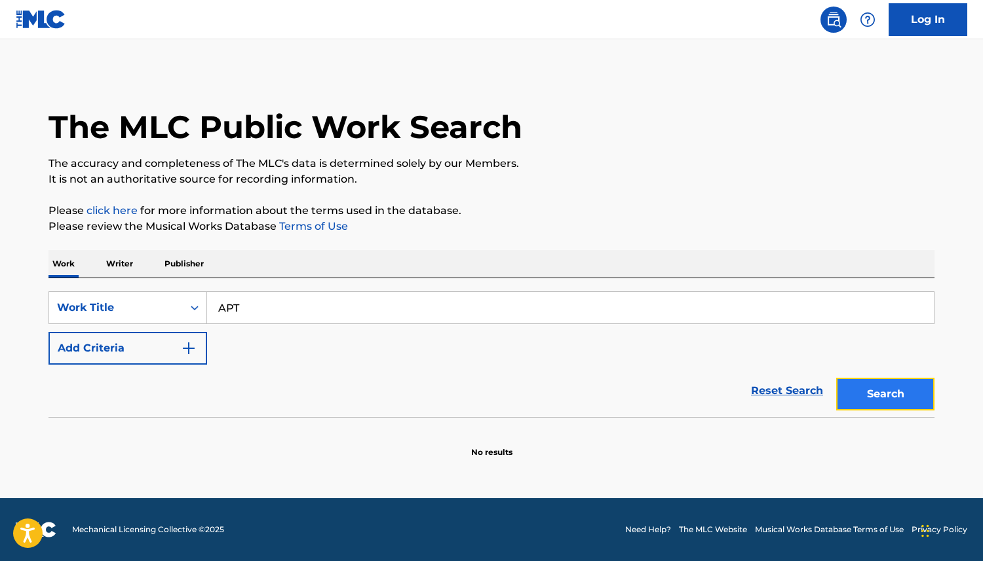
click at [885, 383] on button "Search" at bounding box center [885, 394] width 98 height 33
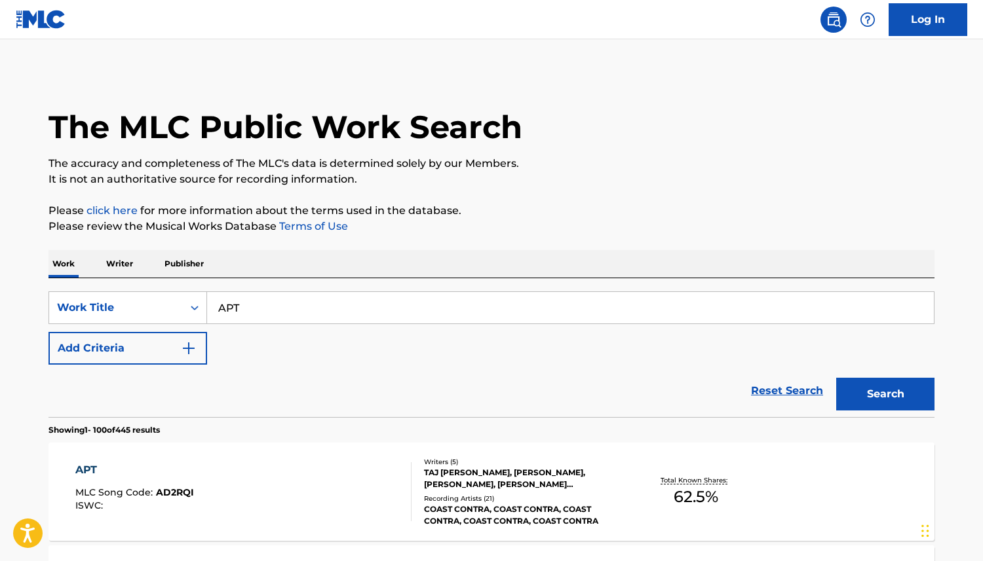
scroll to position [2569, 0]
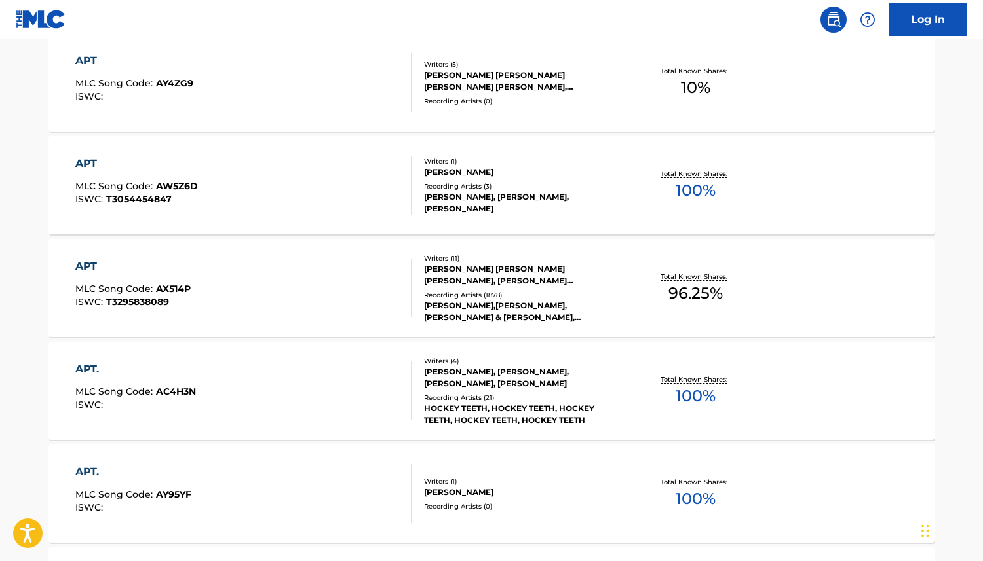
click at [85, 262] on div "APT" at bounding box center [132, 267] width 115 height 16
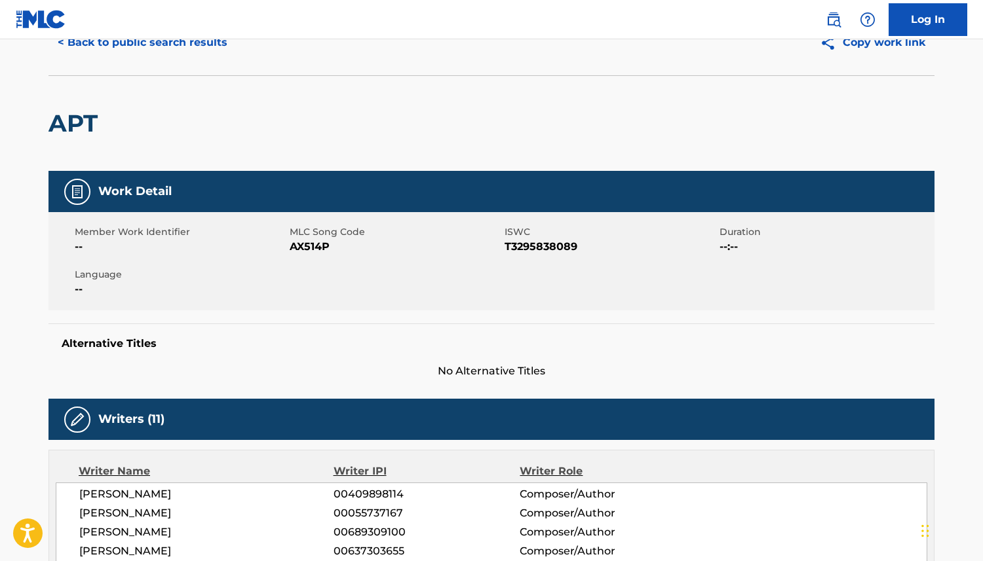
scroll to position [66, 0]
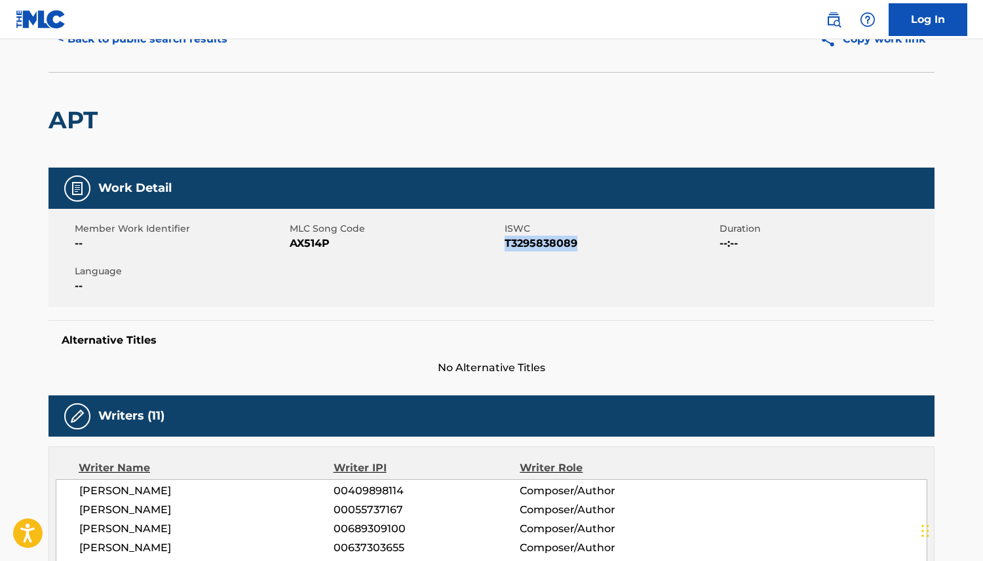
drag, startPoint x: 504, startPoint y: 244, endPoint x: 608, endPoint y: 247, distance: 103.6
click at [608, 247] on span "T3295838089" at bounding box center [610, 244] width 212 height 16
copy span "T3295838089"
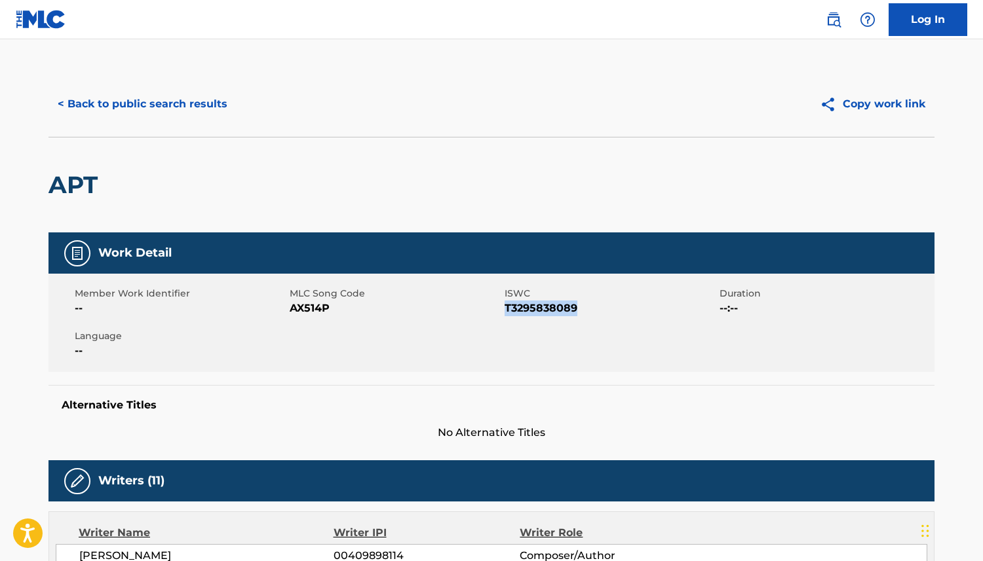
scroll to position [0, 0]
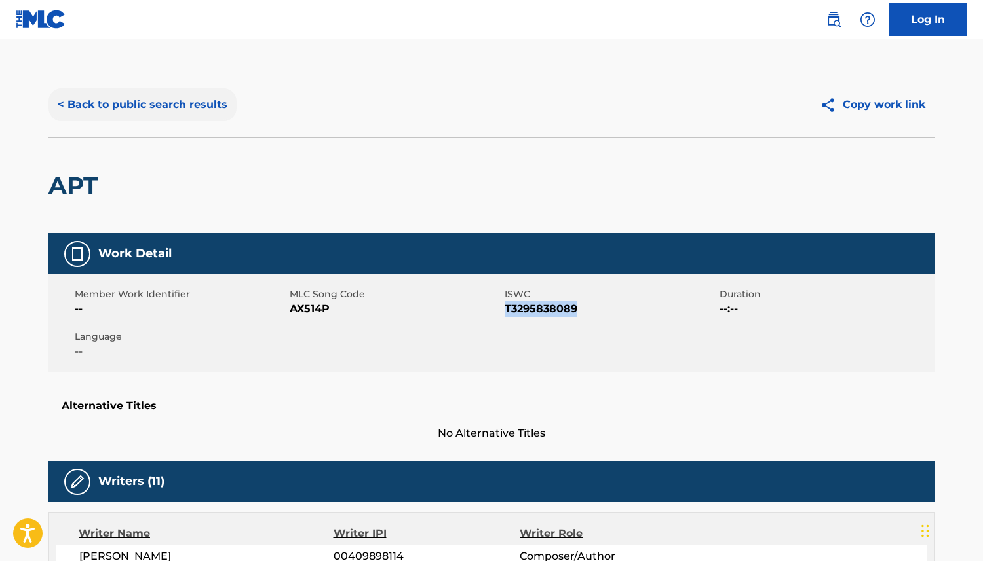
click at [93, 104] on button "< Back to public search results" at bounding box center [142, 104] width 188 height 33
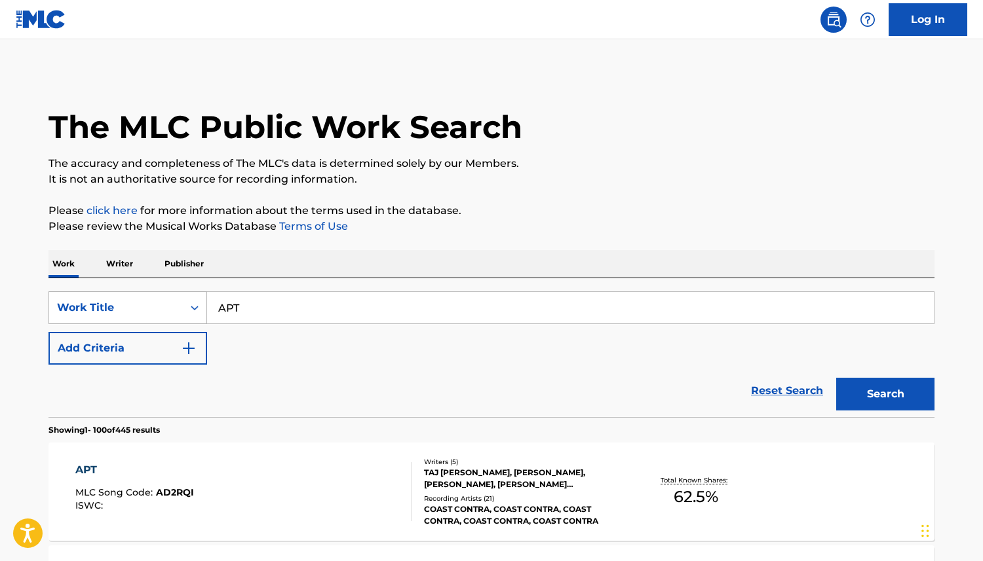
drag, startPoint x: 254, startPoint y: 310, endPoint x: 151, endPoint y: 301, distance: 103.9
click at [178, 303] on div "SearchWithCriteria19191cf2-537c-474c-9b6d-4dbb5cbd1982 Work Title APT" at bounding box center [491, 308] width 886 height 33
paste input "T3295838089"
type input "T3295838089"
click at [138, 303] on div "Work Title" at bounding box center [116, 308] width 118 height 16
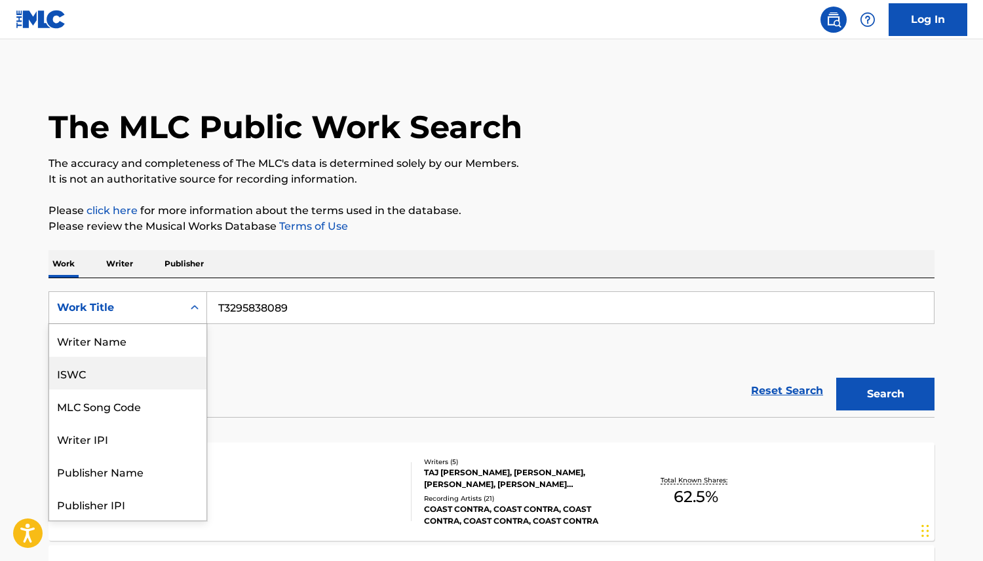
click at [129, 377] on div "ISWC" at bounding box center [127, 373] width 157 height 33
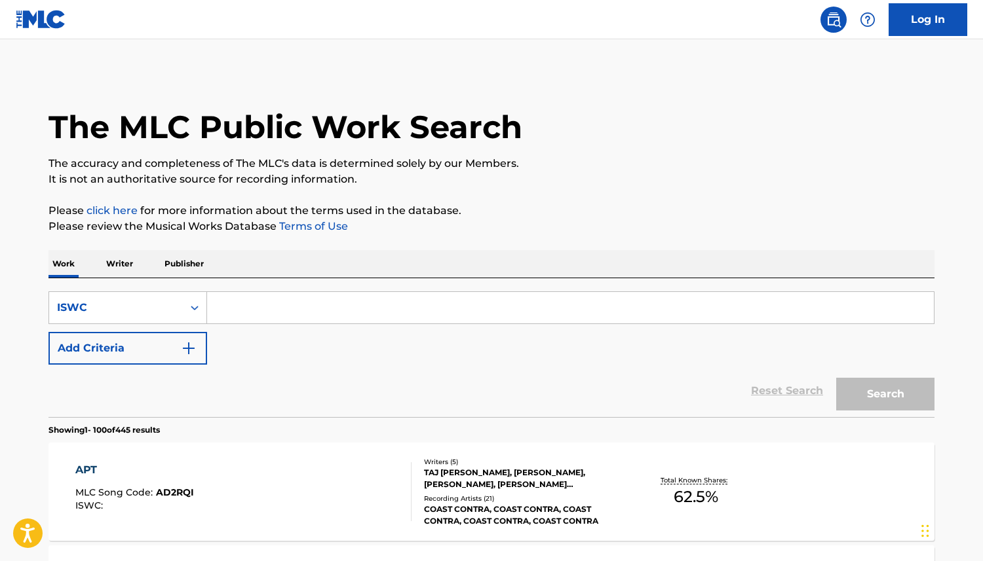
click at [397, 305] on input "Search Form" at bounding box center [570, 307] width 726 height 31
paste input "T3295838089"
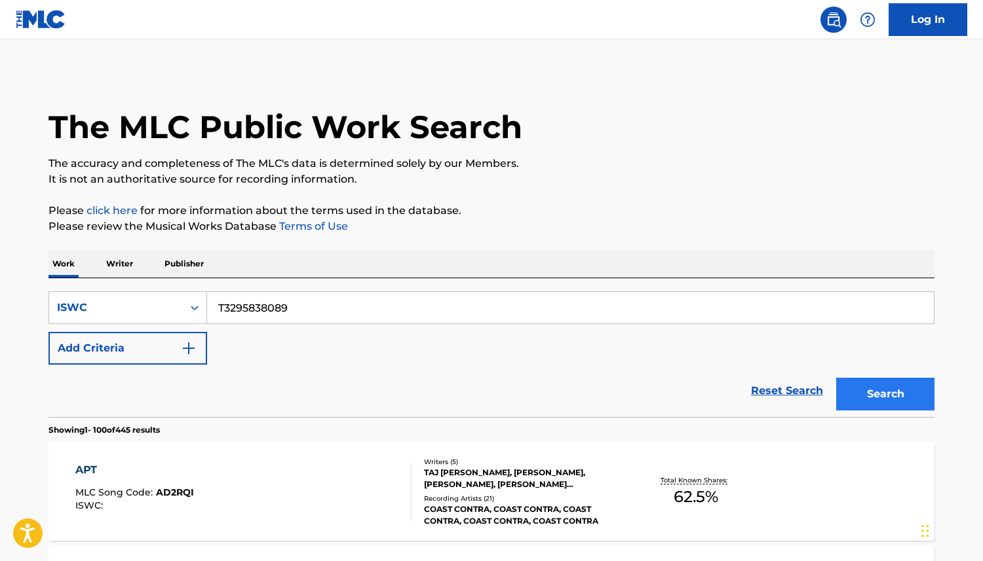
type input "T3295838089"
click at [852, 389] on button "Search" at bounding box center [885, 394] width 98 height 33
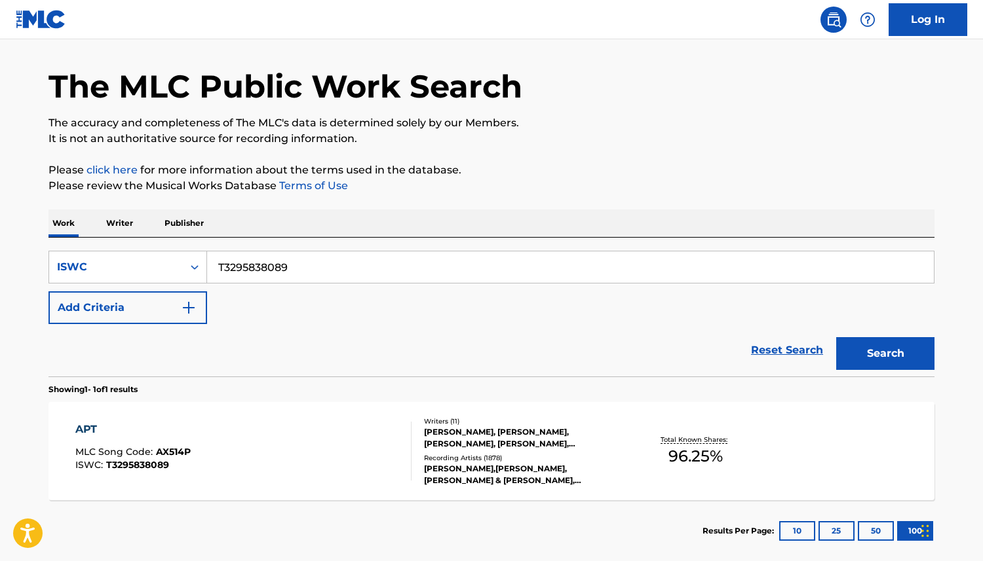
scroll to position [23, 0]
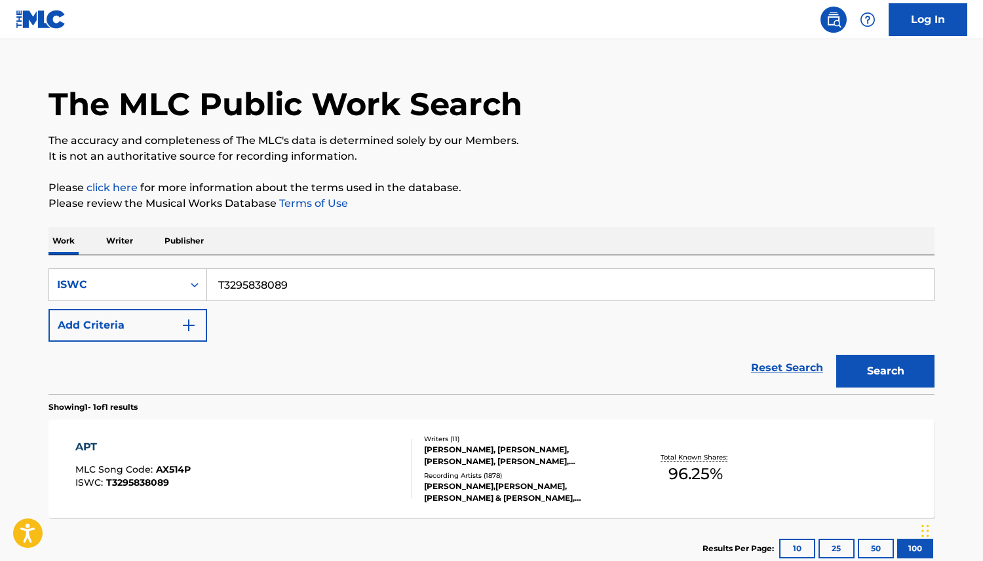
click at [88, 450] on div "APT" at bounding box center [132, 448] width 115 height 16
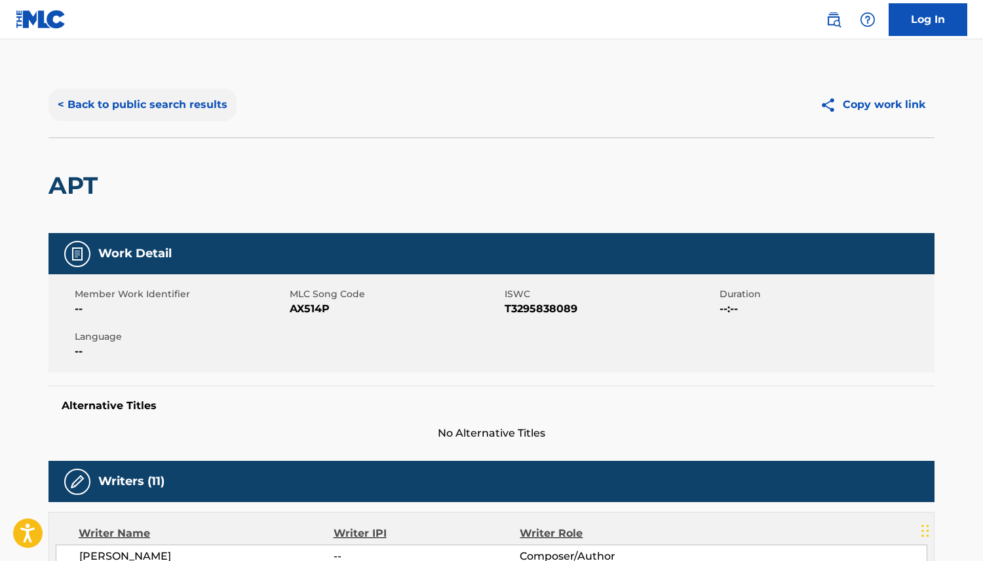
click at [110, 113] on button "< Back to public search results" at bounding box center [142, 104] width 188 height 33
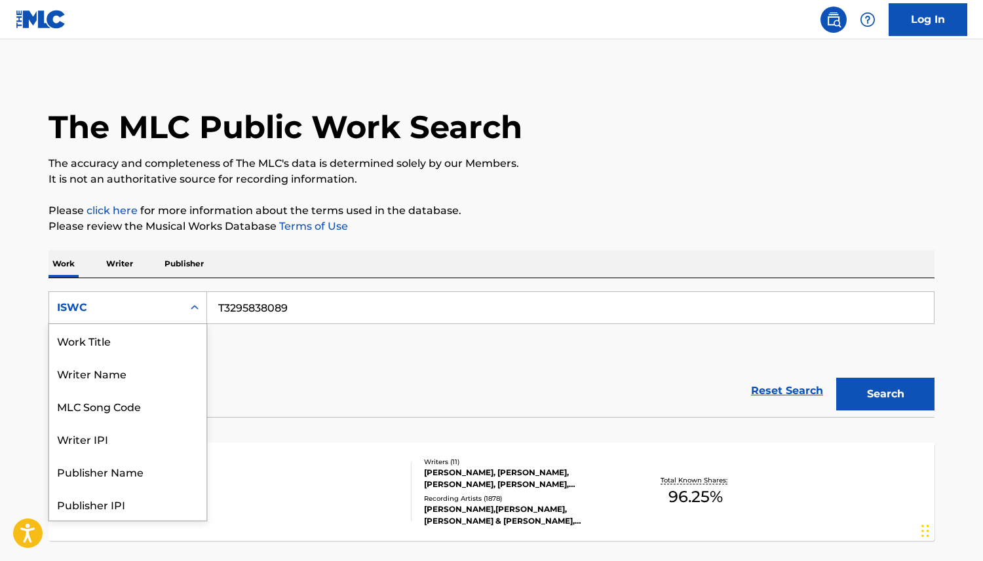
click at [170, 307] on div "ISWC" at bounding box center [116, 308] width 118 height 16
click at [138, 349] on div "Work Title" at bounding box center [127, 340] width 157 height 33
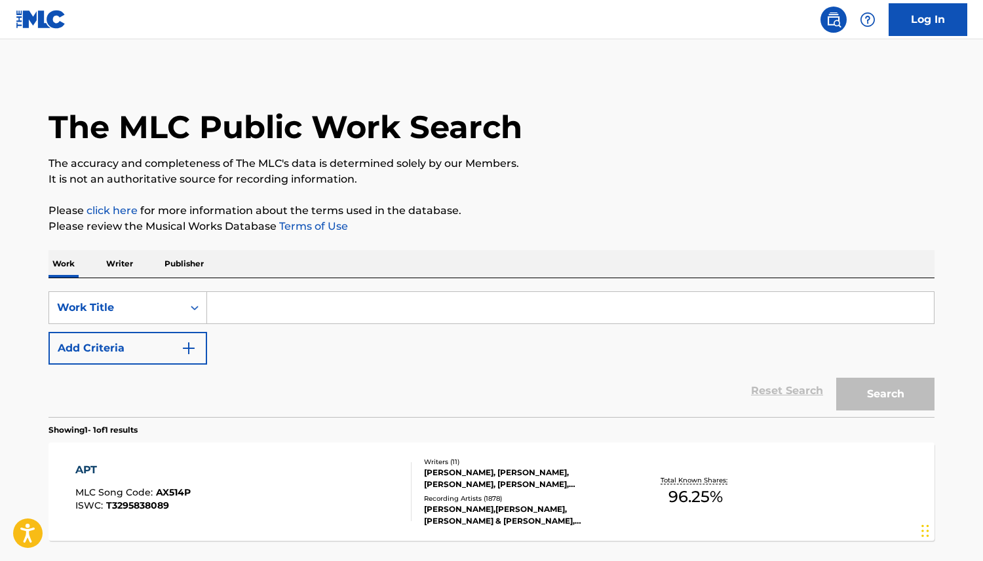
click at [280, 309] on input "Search Form" at bounding box center [570, 307] width 726 height 31
paste input "I Am Not Okay"
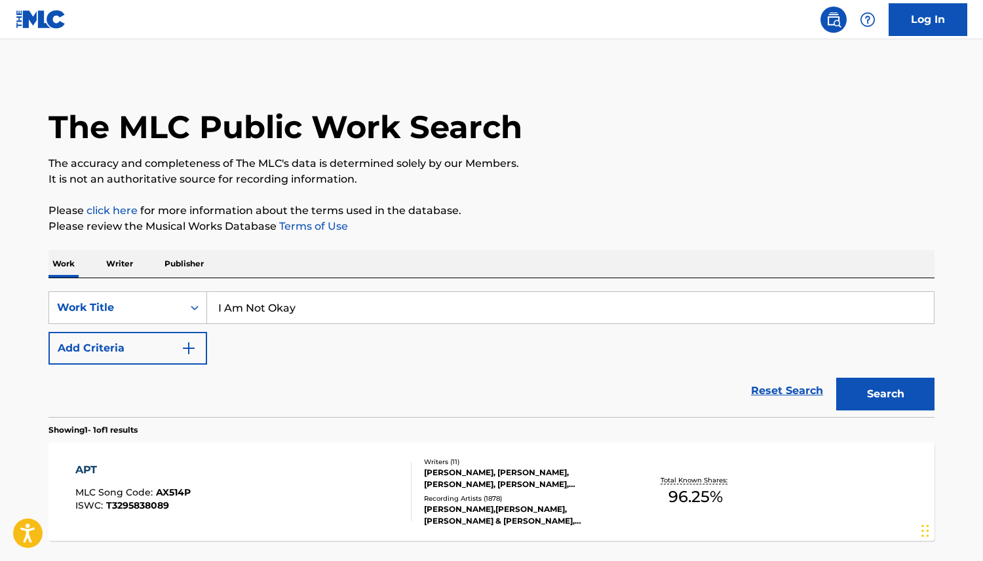
type input "I Am Not Okay"
click at [178, 346] on button "Add Criteria" at bounding box center [127, 348] width 159 height 33
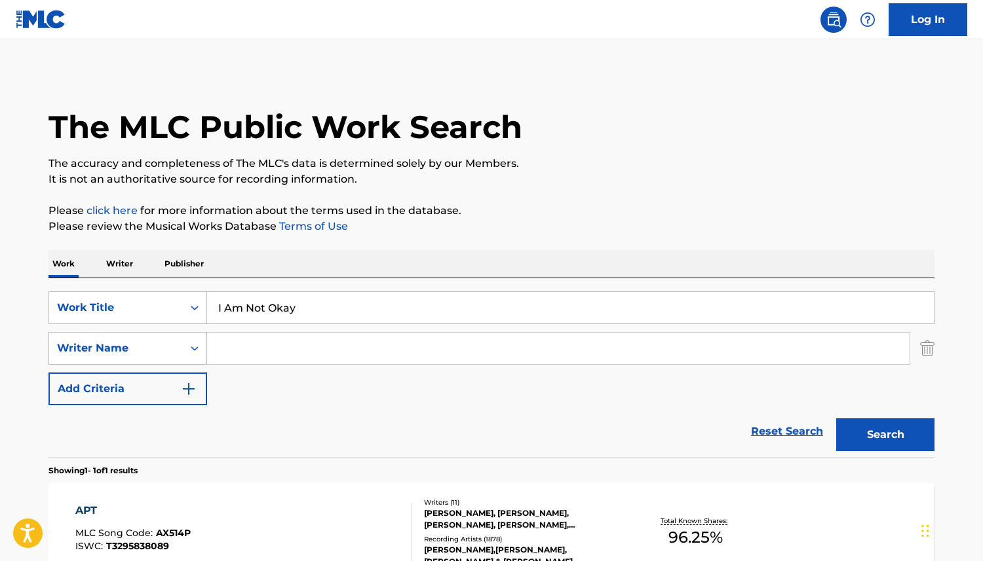
click at [144, 348] on div "Writer Name" at bounding box center [116, 349] width 118 height 16
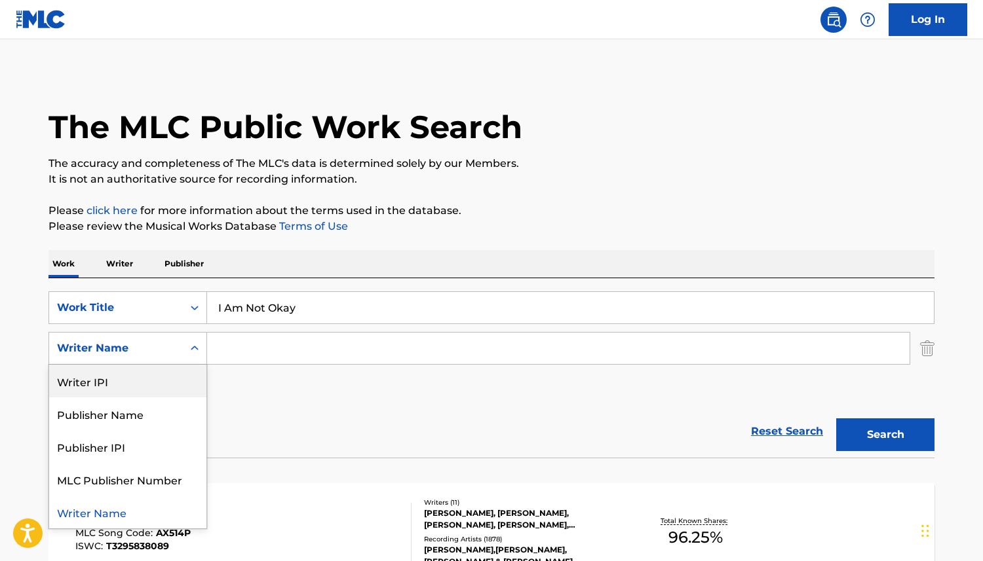
click at [282, 356] on input "Search Form" at bounding box center [558, 348] width 702 height 31
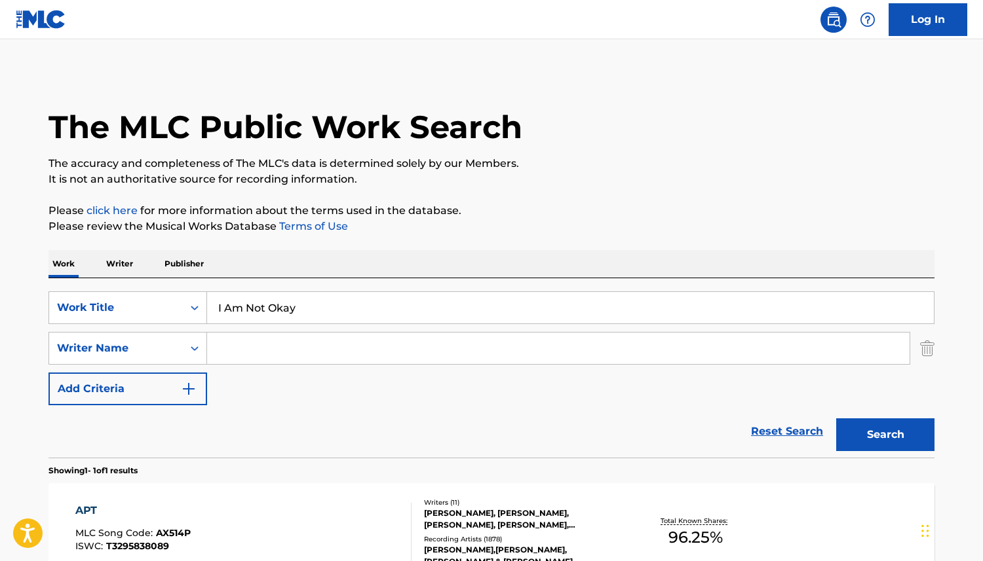
paste input "Jelly Roll"
type input "Jelly Roll"
click at [879, 438] on button "Search" at bounding box center [885, 435] width 98 height 33
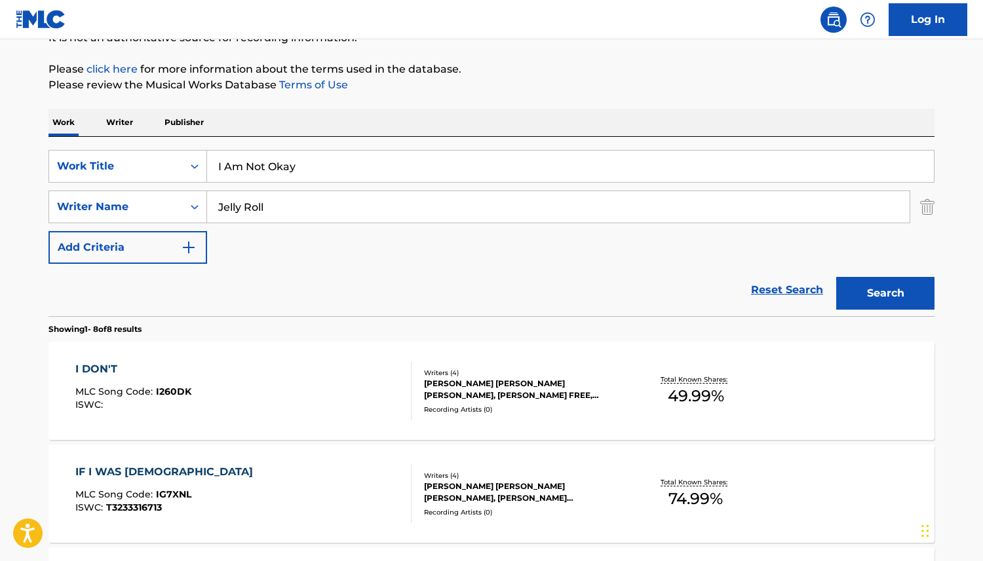
scroll to position [142, 0]
click at [513, 275] on div "Reset Search Search" at bounding box center [491, 289] width 886 height 52
drag, startPoint x: 295, startPoint y: 171, endPoint x: 189, endPoint y: 149, distance: 108.4
click at [202, 147] on div "SearchWithCriteria7c9a8895-86f5-4fdd-ac78-9b06d47994d5 Work Title I Am Not Okay…" at bounding box center [491, 225] width 886 height 179
paste input "30 for 30"
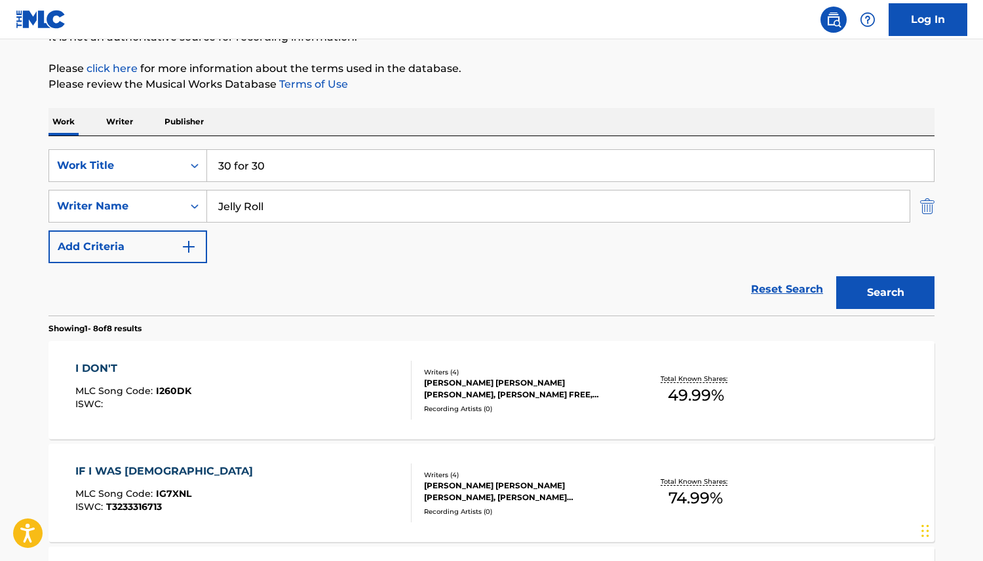
type input "30 for 30"
click at [927, 204] on img "Search Form" at bounding box center [927, 206] width 14 height 33
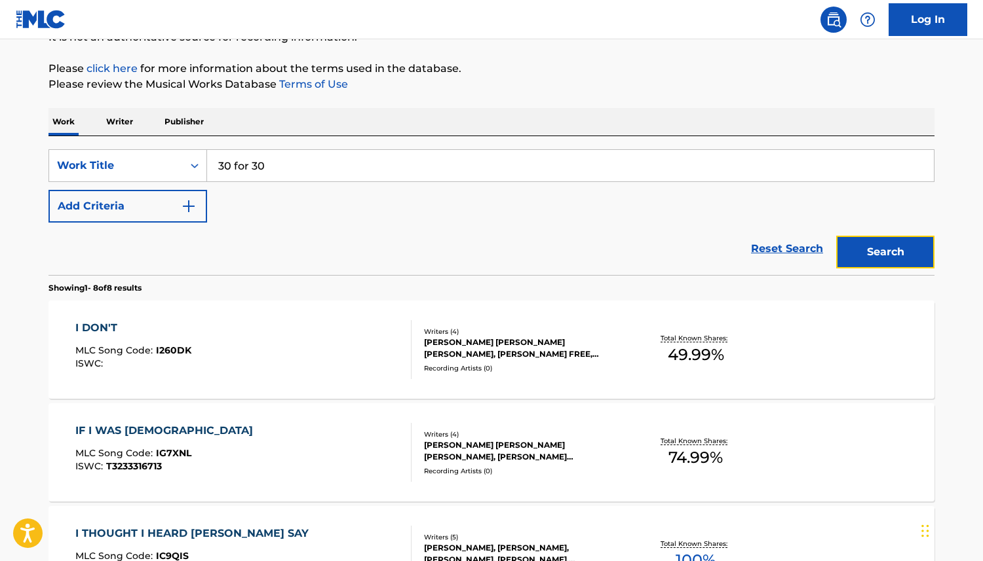
click at [880, 250] on button "Search" at bounding box center [885, 252] width 98 height 33
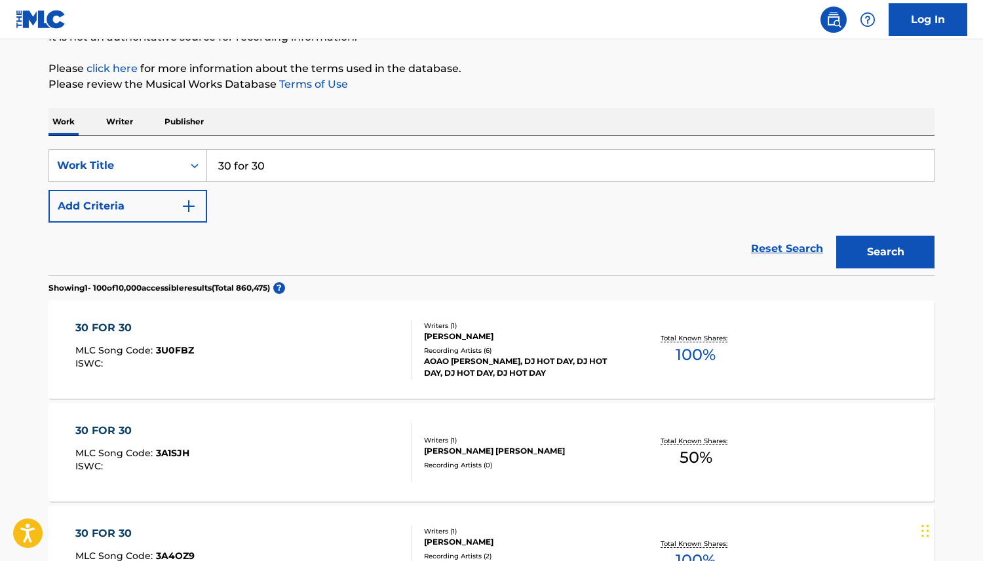
click at [440, 220] on div "SearchWithCriteria7c9a8895-86f5-4fdd-ac78-9b06d47994d5 Work Title 30 for 30 Add…" at bounding box center [491, 185] width 886 height 73
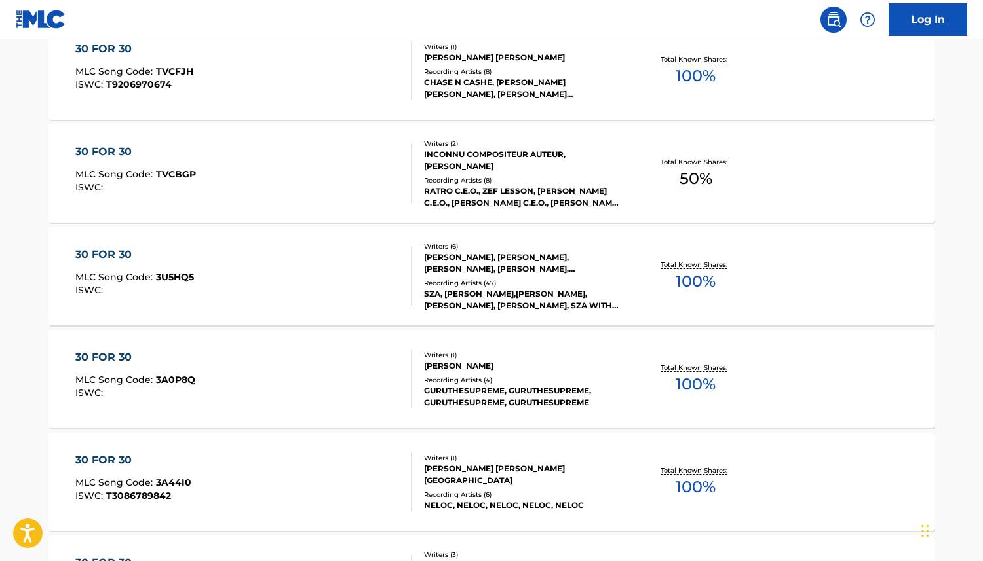
click at [113, 252] on div "30 FOR 30" at bounding box center [134, 255] width 119 height 16
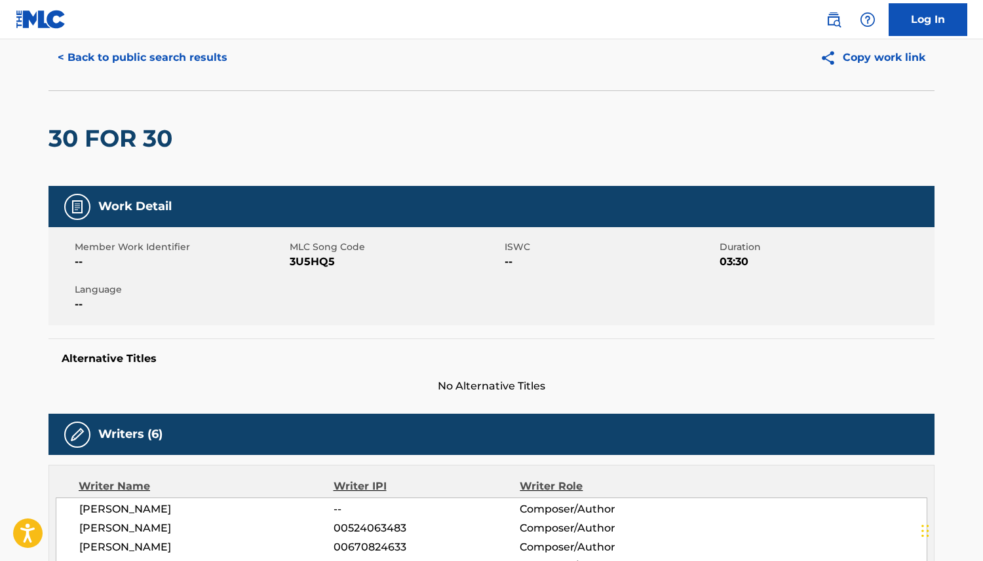
scroll to position [42, 0]
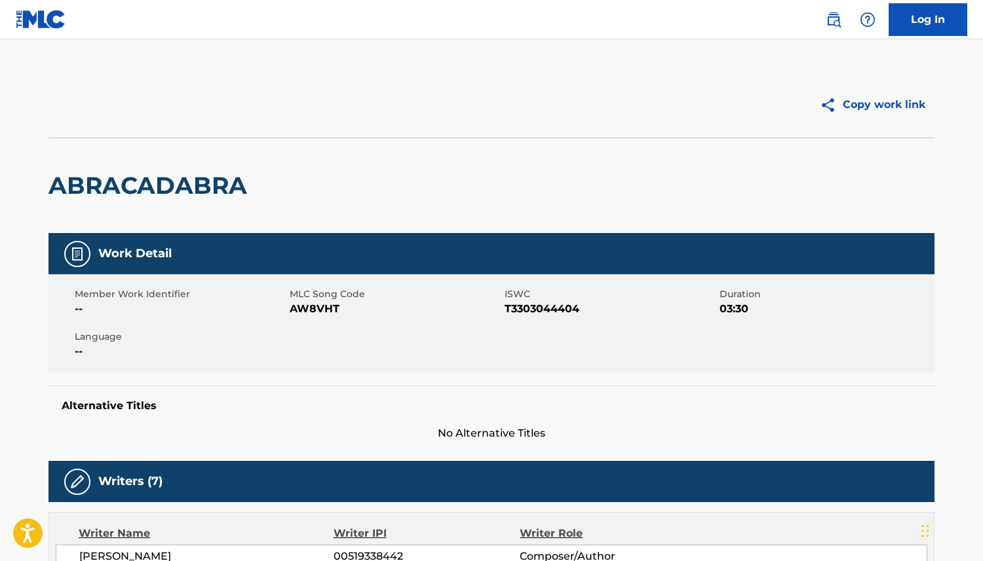
click at [43, 24] on img at bounding box center [41, 19] width 50 height 19
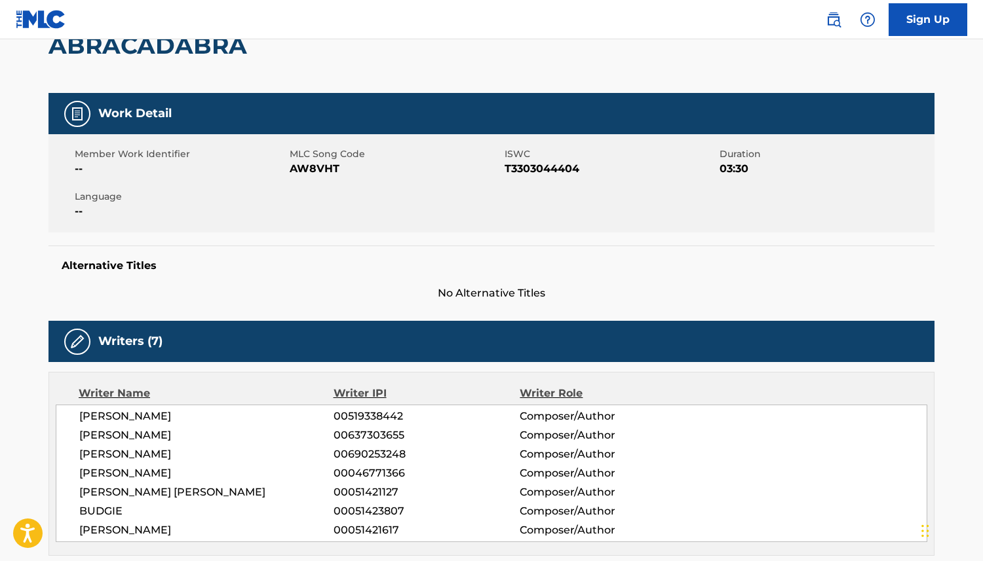
scroll to position [74, 0]
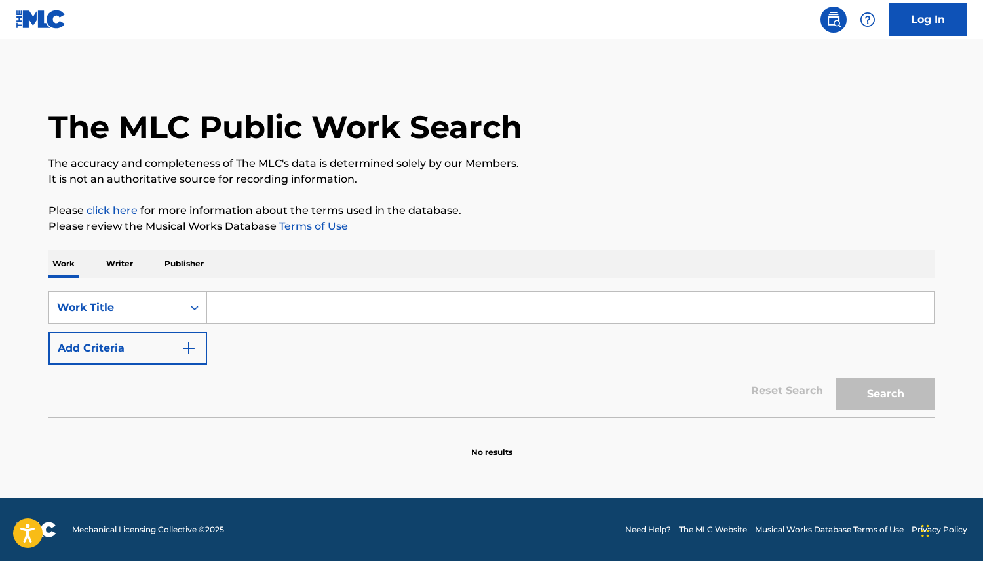
click at [316, 307] on input "Search Form" at bounding box center [570, 307] width 726 height 31
type input "APT"
click at [873, 383] on button "Search" at bounding box center [885, 394] width 98 height 33
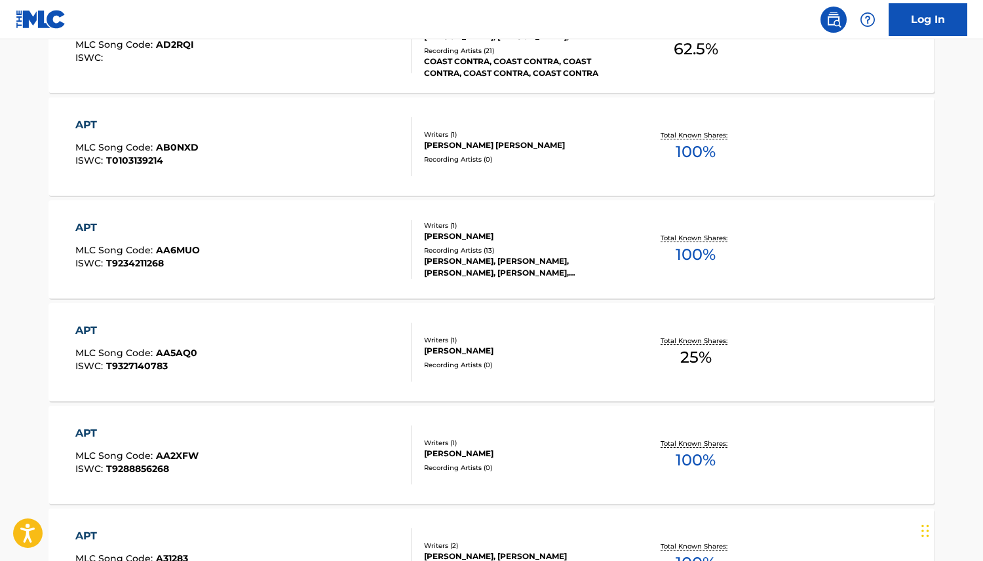
scroll to position [1042, 0]
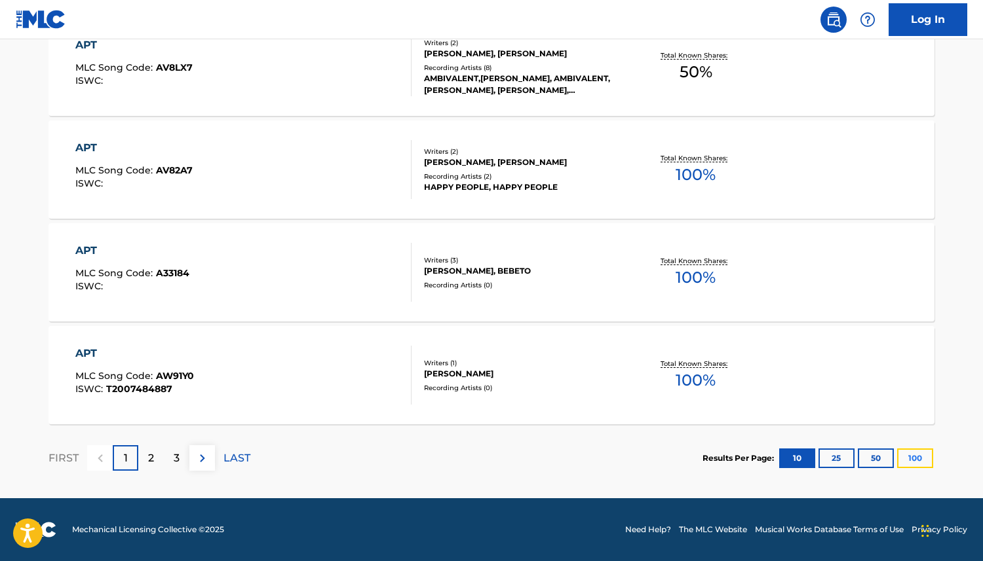
click at [918, 461] on button "100" at bounding box center [915, 459] width 36 height 20
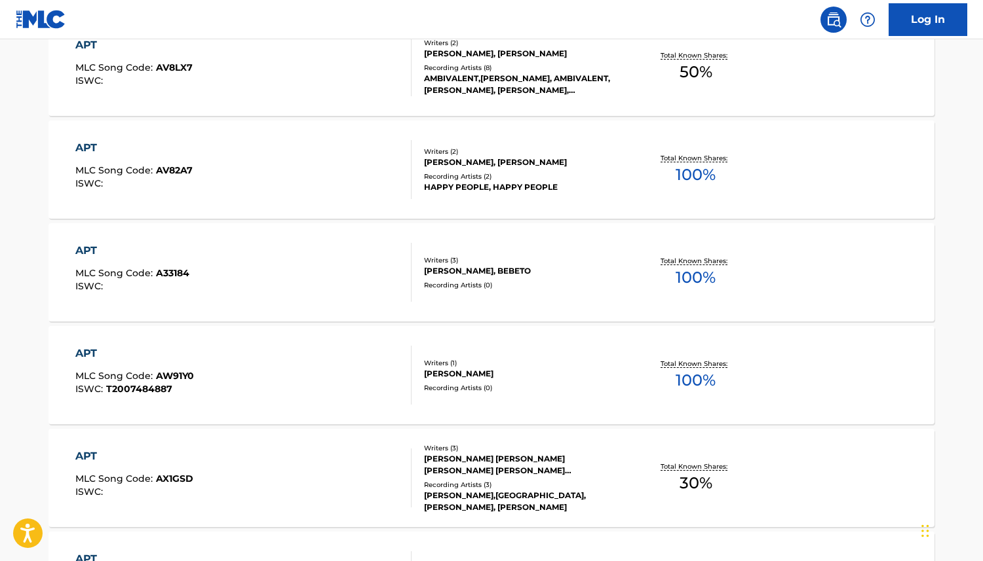
scroll to position [2557, 0]
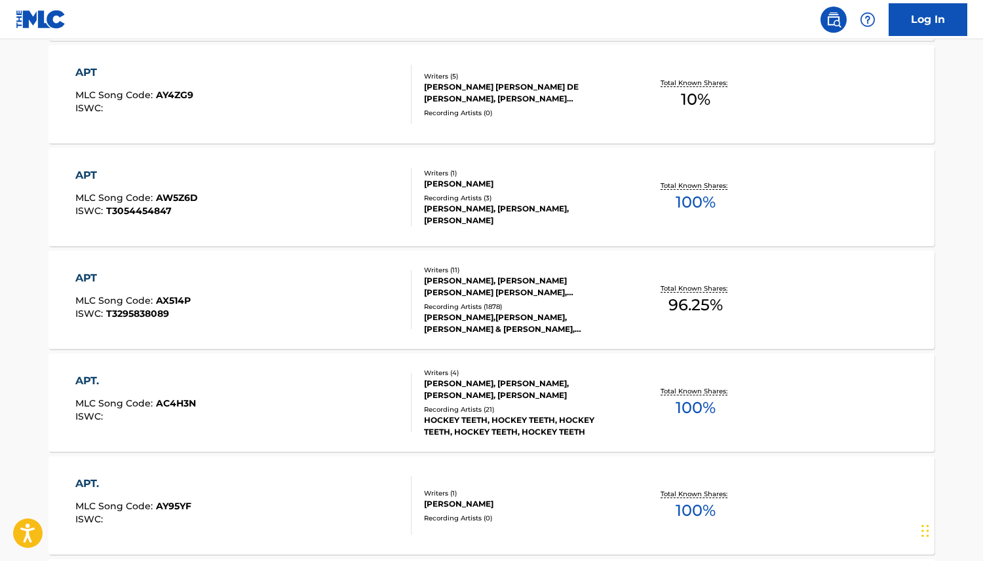
click at [82, 275] on div "APT" at bounding box center [132, 279] width 115 height 16
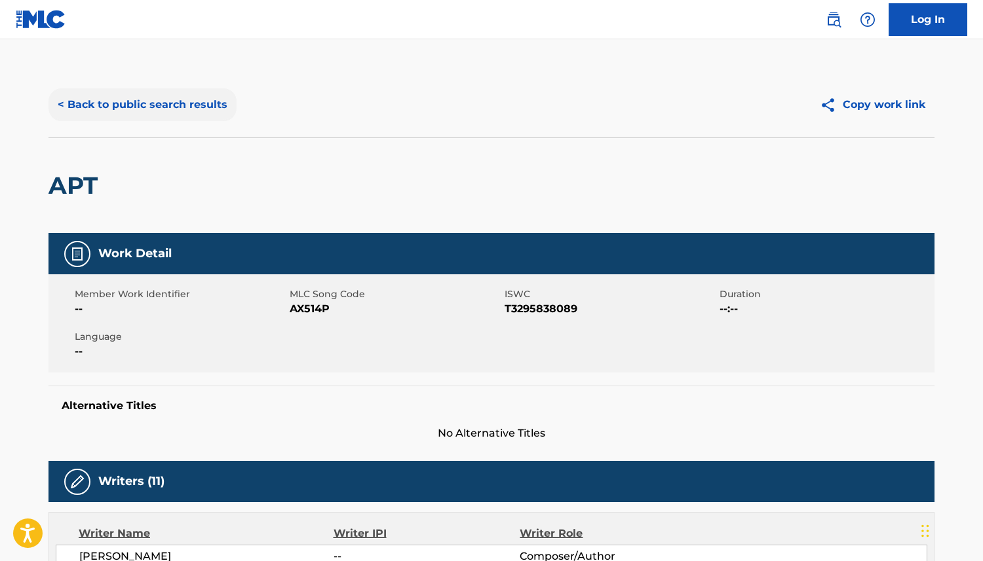
click at [155, 109] on button "< Back to public search results" at bounding box center [142, 104] width 188 height 33
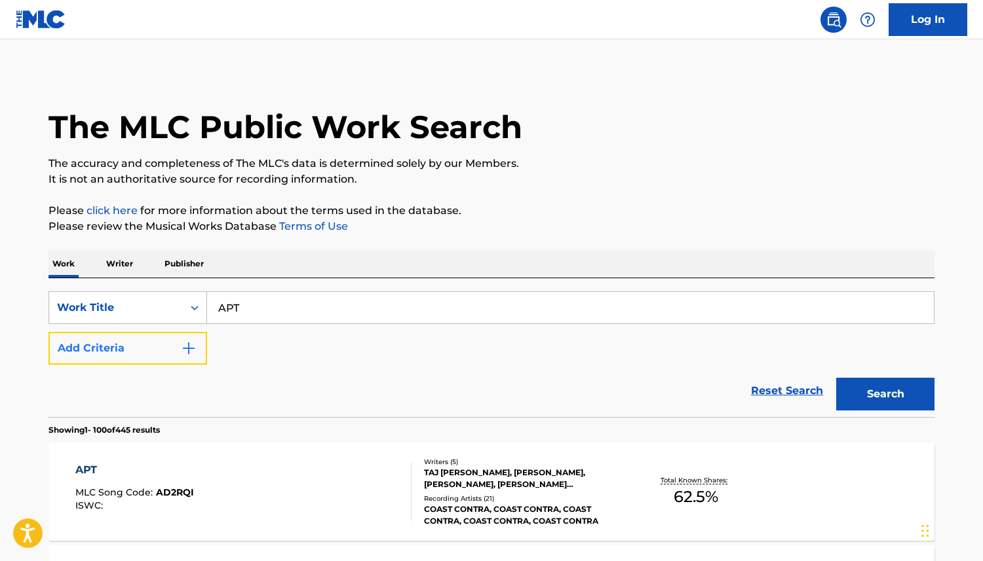
click at [163, 355] on button "Add Criteria" at bounding box center [127, 348] width 159 height 33
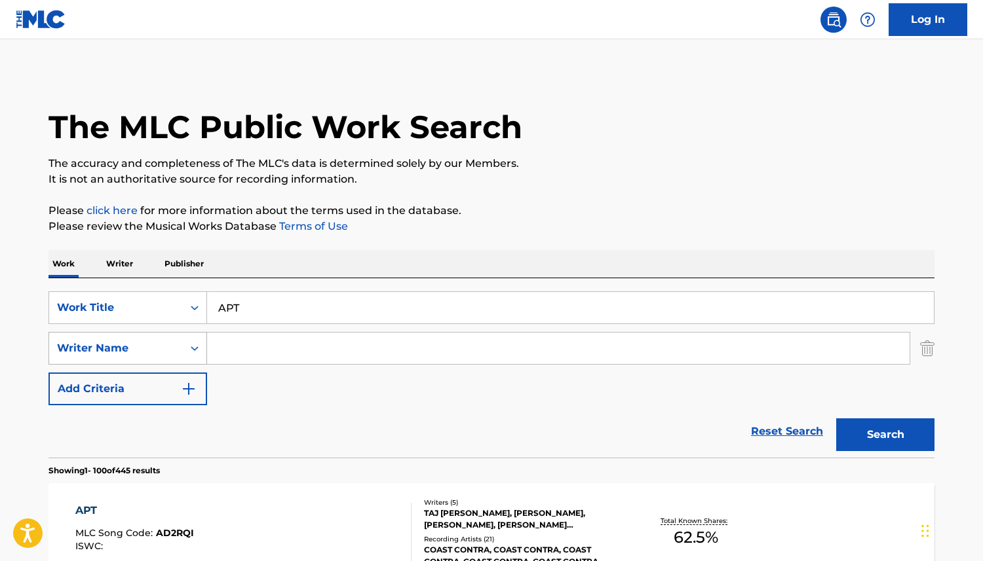
click at [176, 353] on div "Writer Name" at bounding box center [116, 348] width 134 height 25
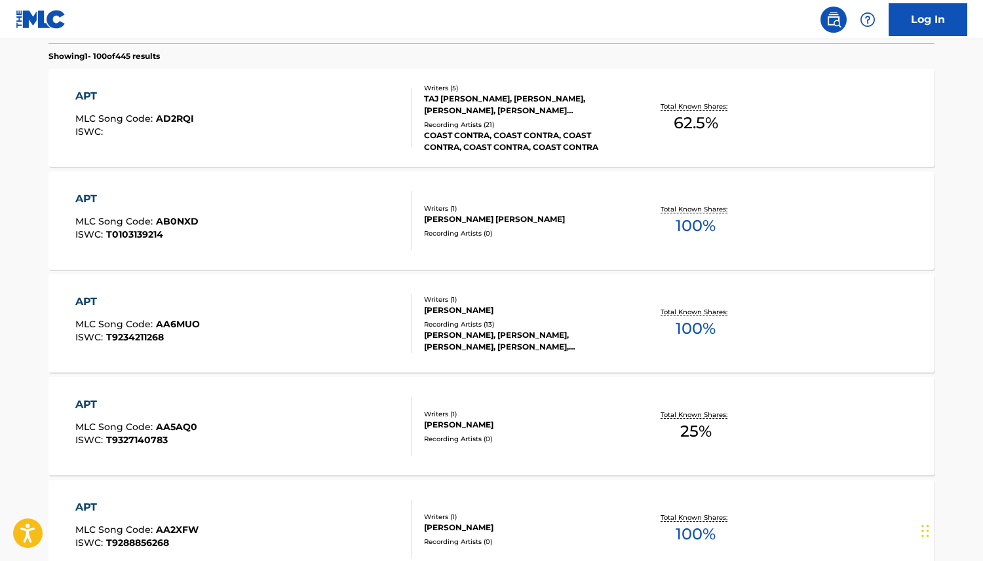
scroll to position [2598, 0]
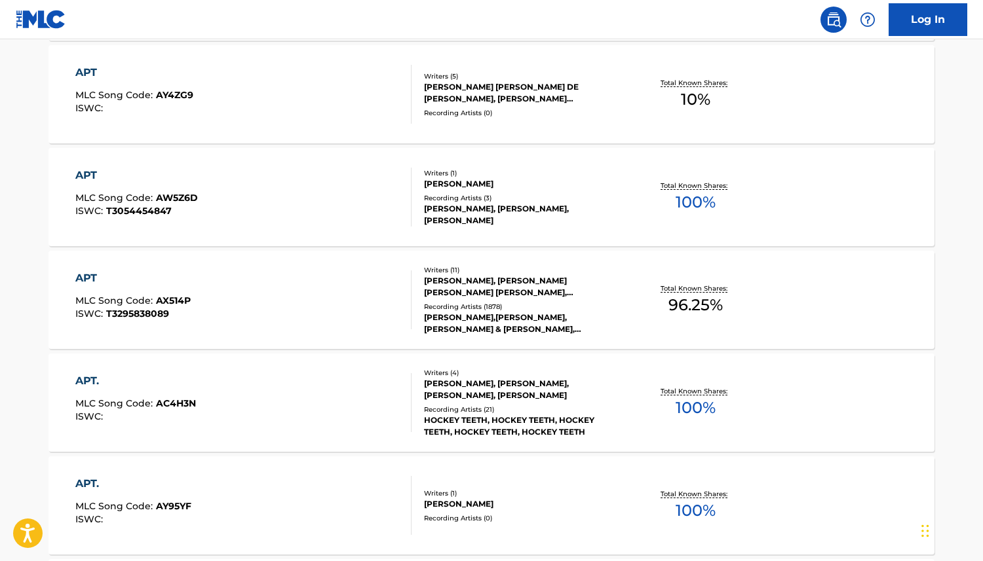
click at [92, 278] on div "APT" at bounding box center [132, 279] width 115 height 16
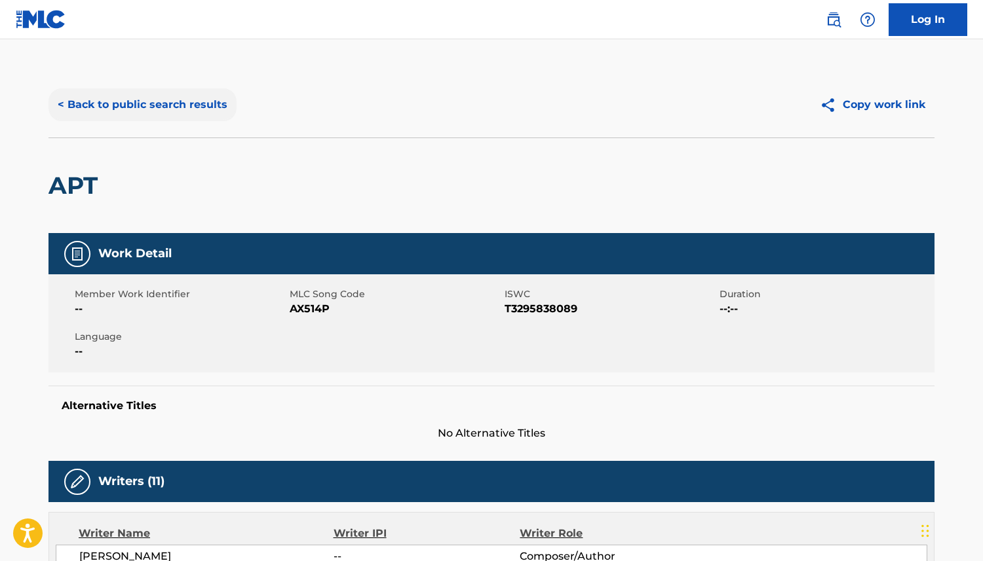
click at [67, 104] on button "< Back to public search results" at bounding box center [142, 104] width 188 height 33
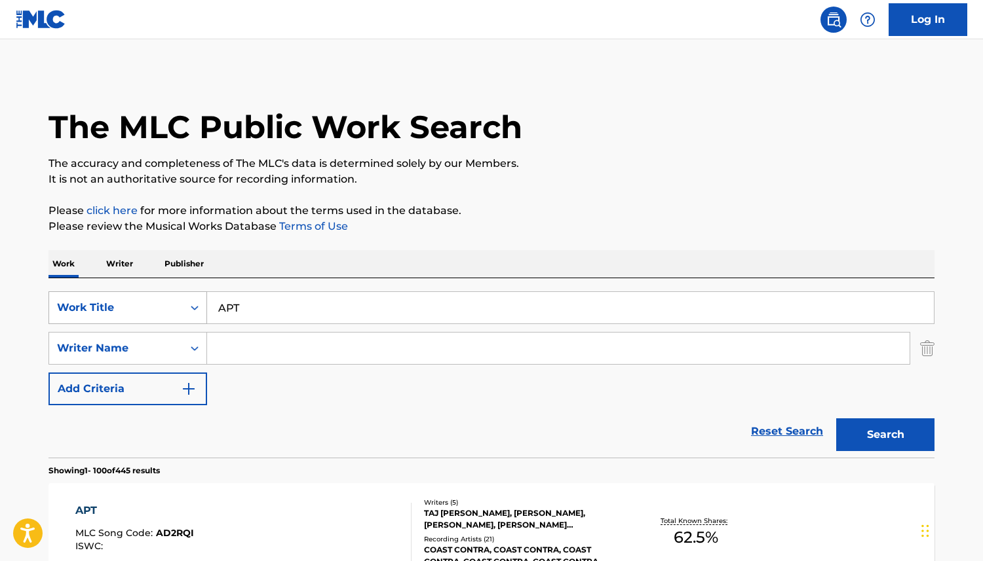
click at [196, 303] on icon "Search Form" at bounding box center [194, 307] width 13 height 13
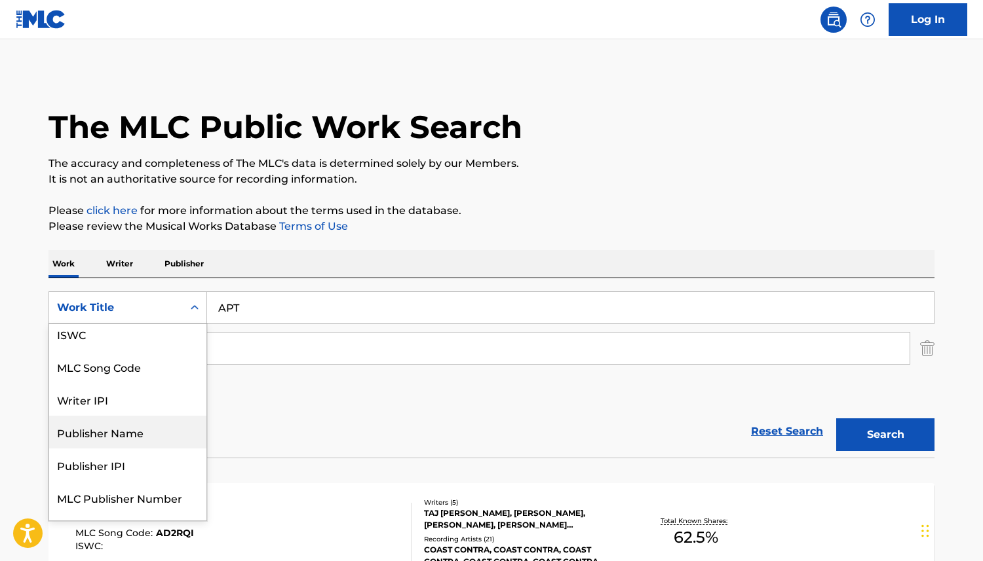
scroll to position [6, 0]
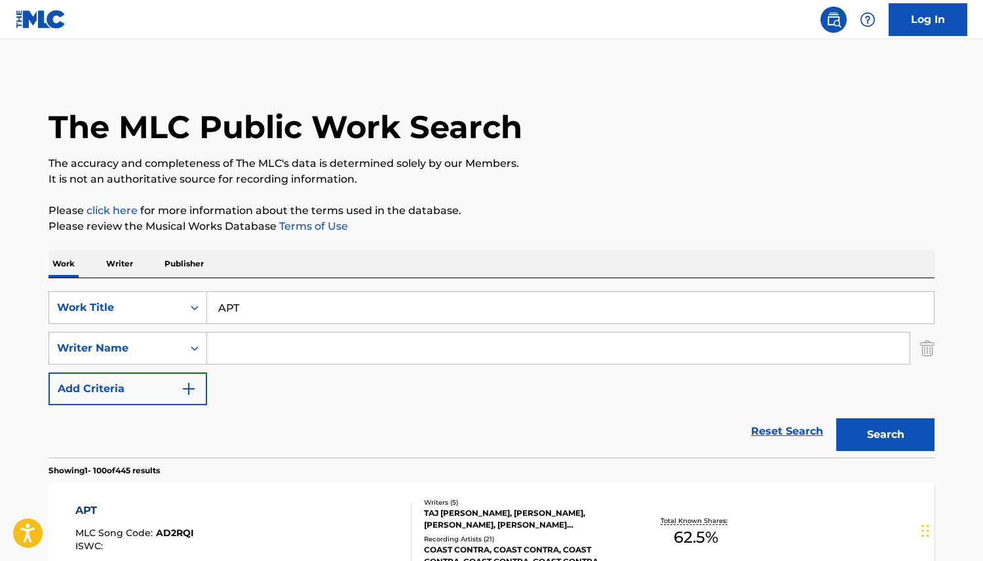
click at [178, 315] on div "Work Title" at bounding box center [116, 307] width 134 height 25
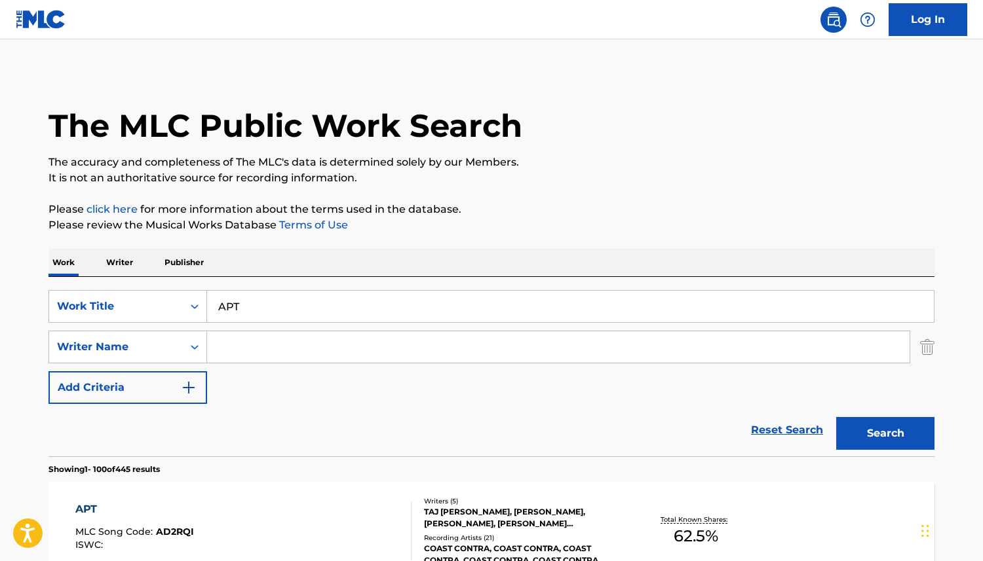
scroll to position [3, 0]
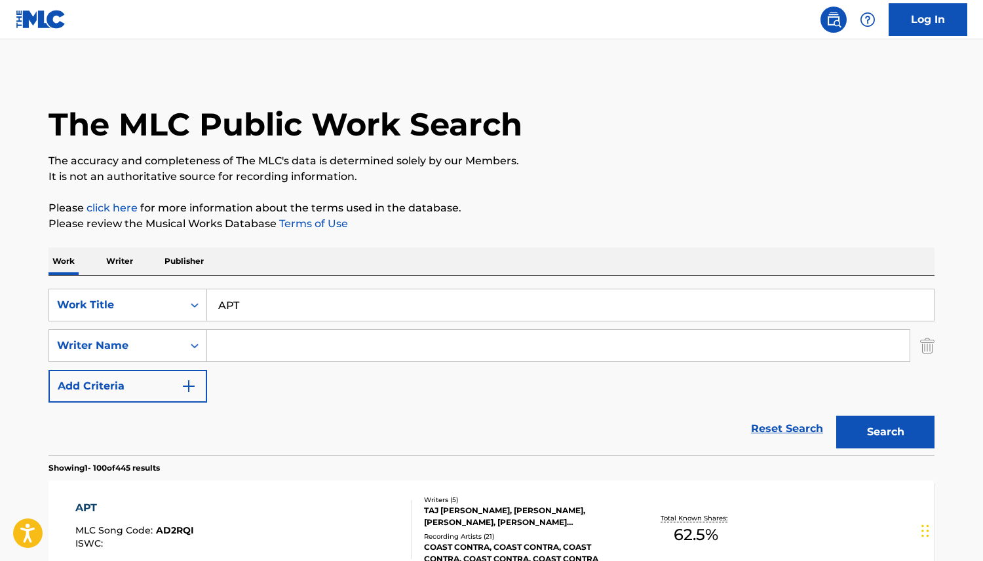
click at [163, 307] on div "Work Title" at bounding box center [116, 305] width 118 height 16
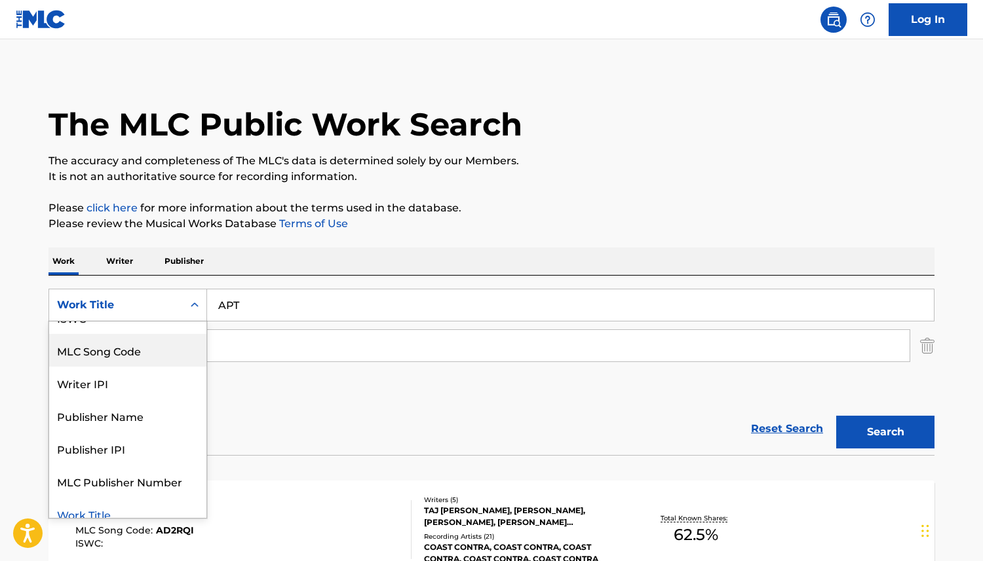
scroll to position [33, 0]
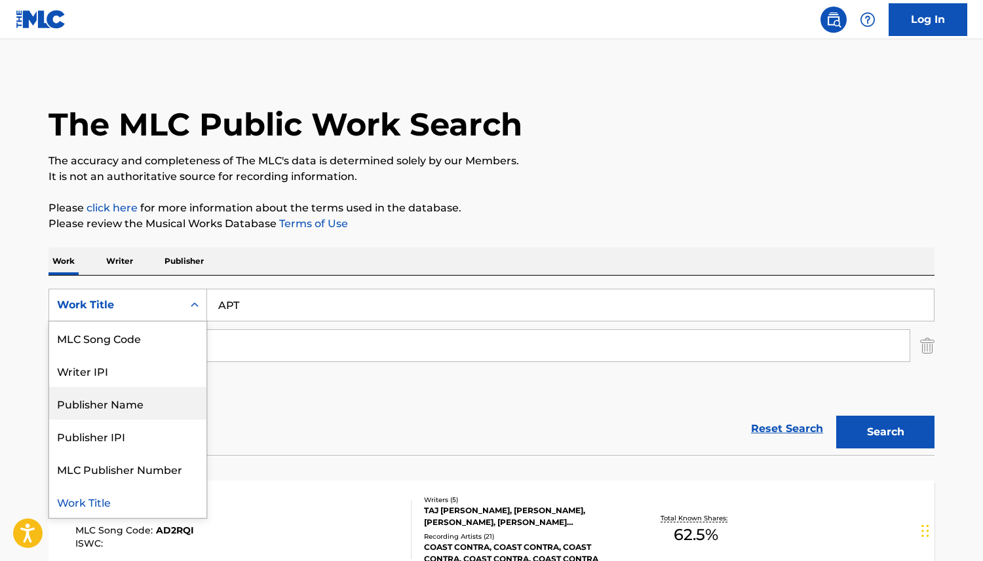
click at [655, 178] on p "It is not an authoritative source for recording information." at bounding box center [491, 177] width 886 height 16
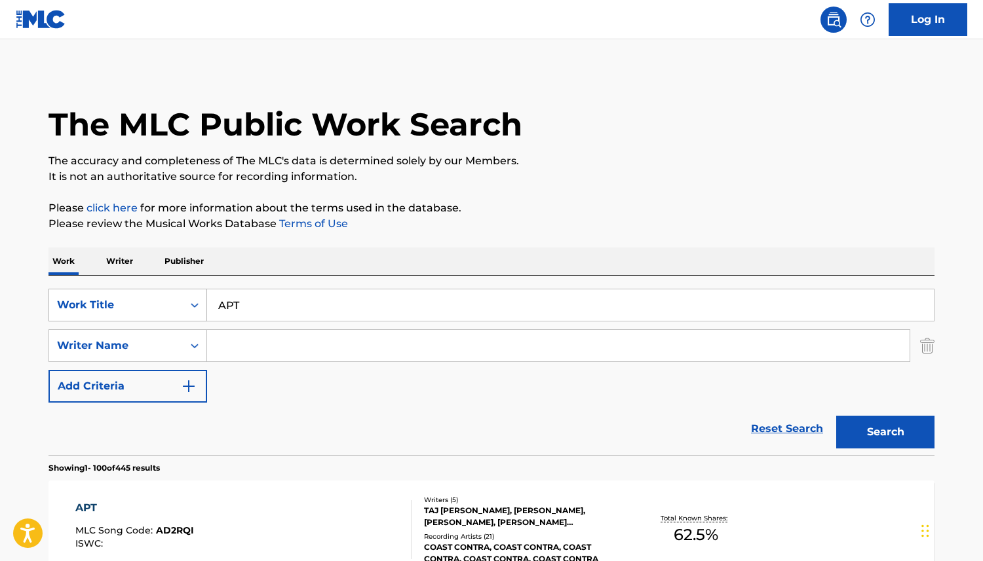
click at [151, 299] on div "Work Title" at bounding box center [116, 305] width 118 height 16
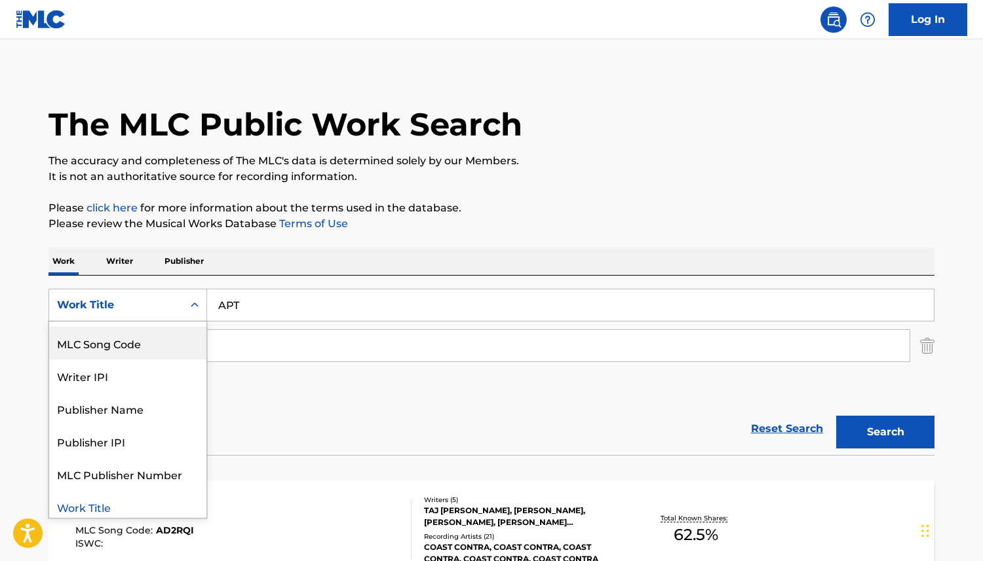
scroll to position [0, 0]
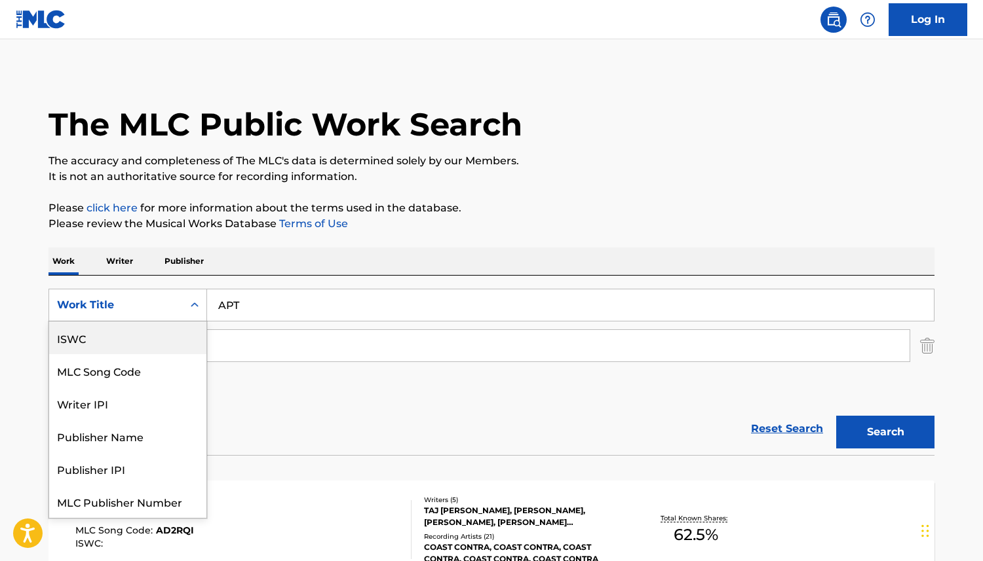
click at [127, 344] on div "ISWC" at bounding box center [127, 338] width 157 height 33
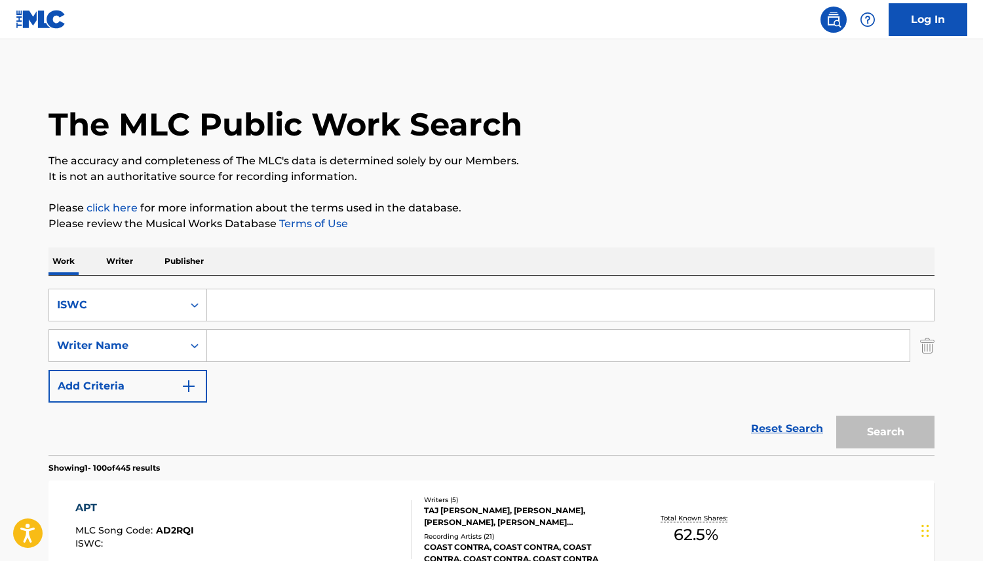
click at [258, 309] on input "Search Form" at bounding box center [570, 305] width 726 height 31
paste input "T-328.795.949-9"
click at [924, 349] on img "Search Form" at bounding box center [927, 346] width 14 height 33
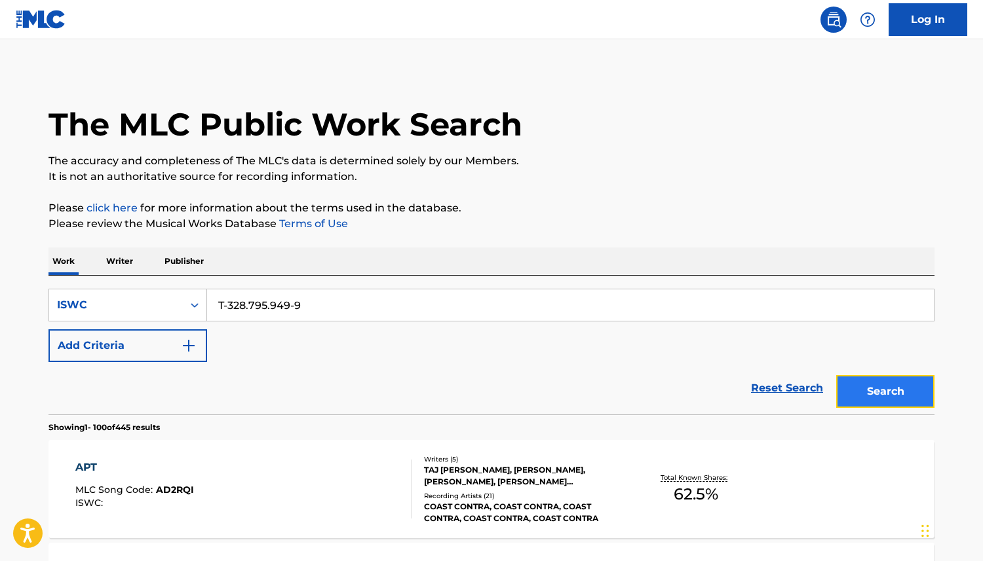
click at [880, 392] on button "Search" at bounding box center [885, 391] width 98 height 33
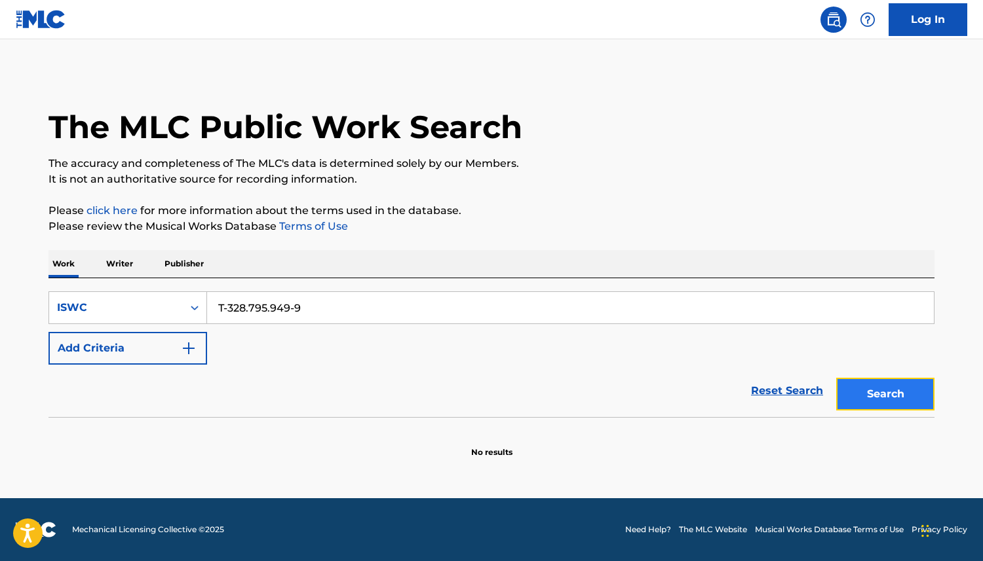
click at [875, 392] on button "Search" at bounding box center [885, 394] width 98 height 33
click at [227, 309] on input "T-328.795.949-9" at bounding box center [570, 307] width 726 height 31
click at [871, 395] on button "Search" at bounding box center [885, 394] width 98 height 33
click at [226, 309] on input "T-328.795.949-9" at bounding box center [570, 307] width 726 height 31
click at [246, 308] on input "T328.795.949-9" at bounding box center [570, 307] width 726 height 31
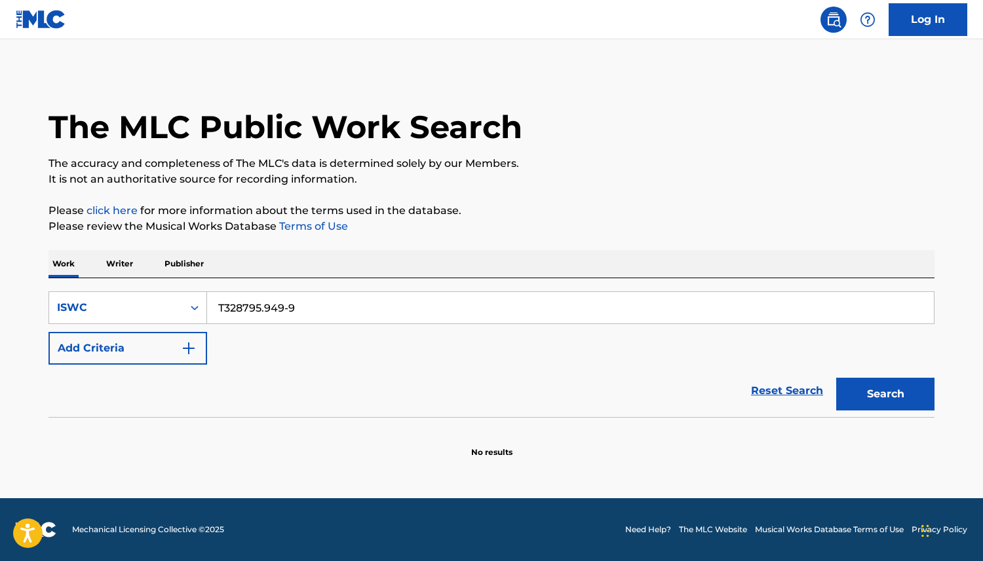
click at [265, 311] on input "T328795.949-9" at bounding box center [570, 307] width 726 height 31
click at [285, 309] on input "T328795949-9" at bounding box center [570, 307] width 726 height 31
type input "T3287959499"
click at [880, 394] on button "Search" at bounding box center [885, 394] width 98 height 33
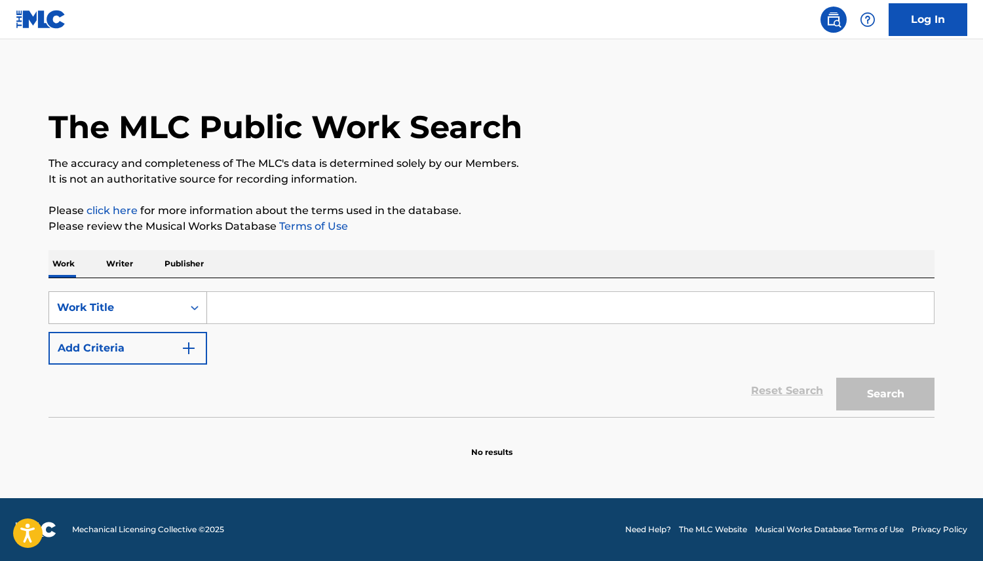
click at [160, 309] on div "Work Title" at bounding box center [116, 308] width 118 height 16
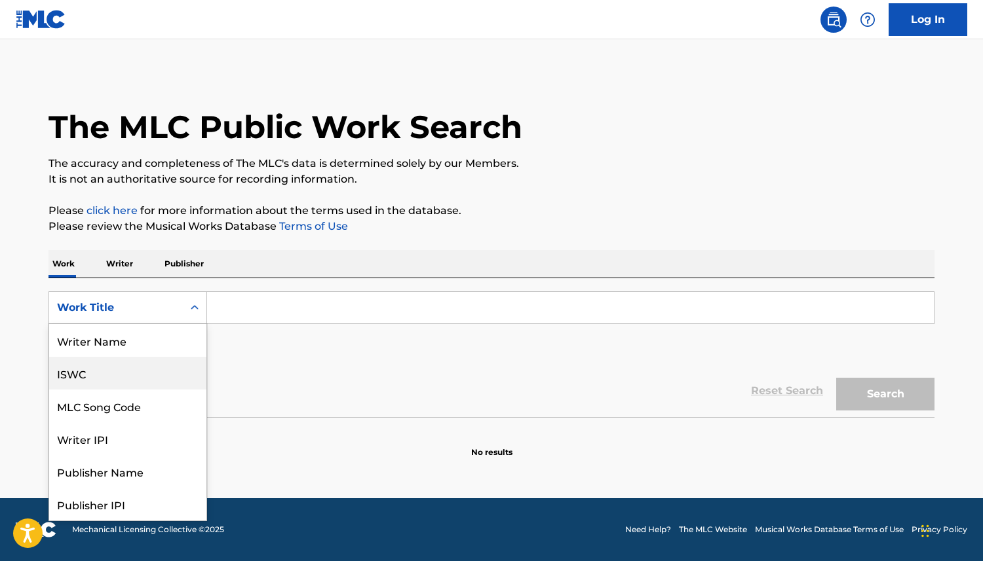
click at [120, 379] on div "ISWC" at bounding box center [127, 373] width 157 height 33
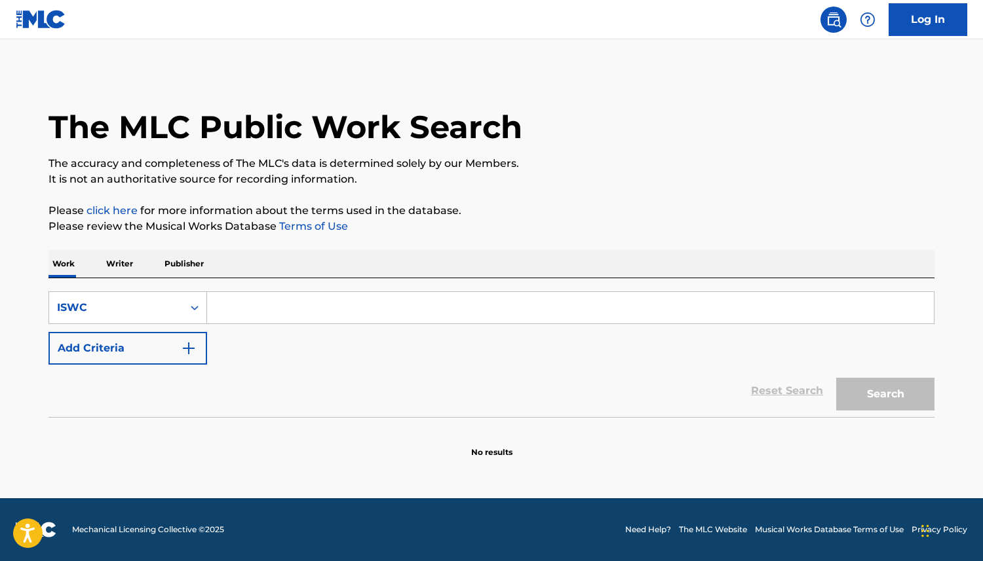
click at [257, 309] on input "Search Form" at bounding box center [570, 307] width 726 height 31
paste input "T-328.795.949-9"
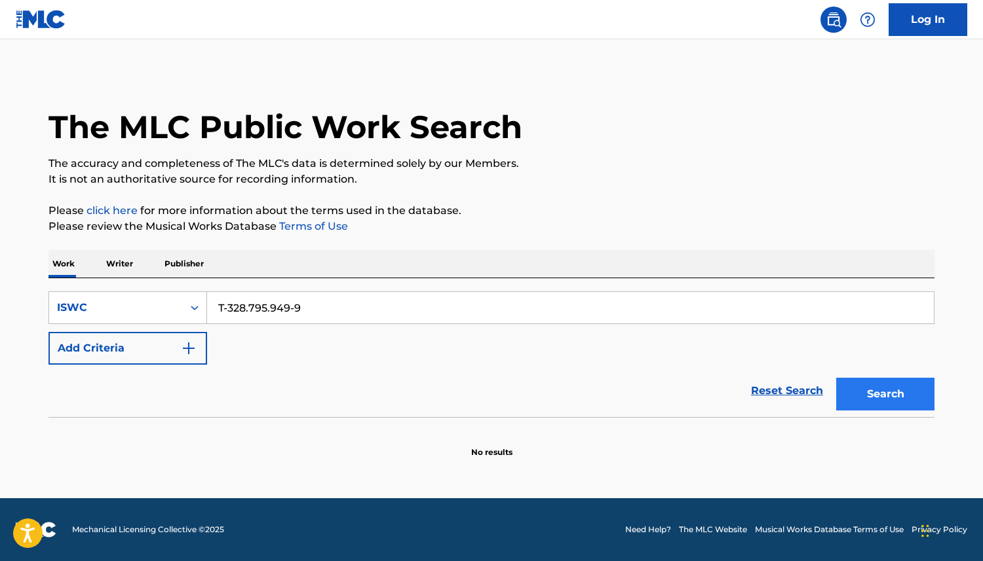
type input "T-328.795.949-9"
click at [865, 392] on button "Search" at bounding box center [885, 394] width 98 height 33
click at [183, 310] on div "Search Form" at bounding box center [195, 308] width 24 height 24
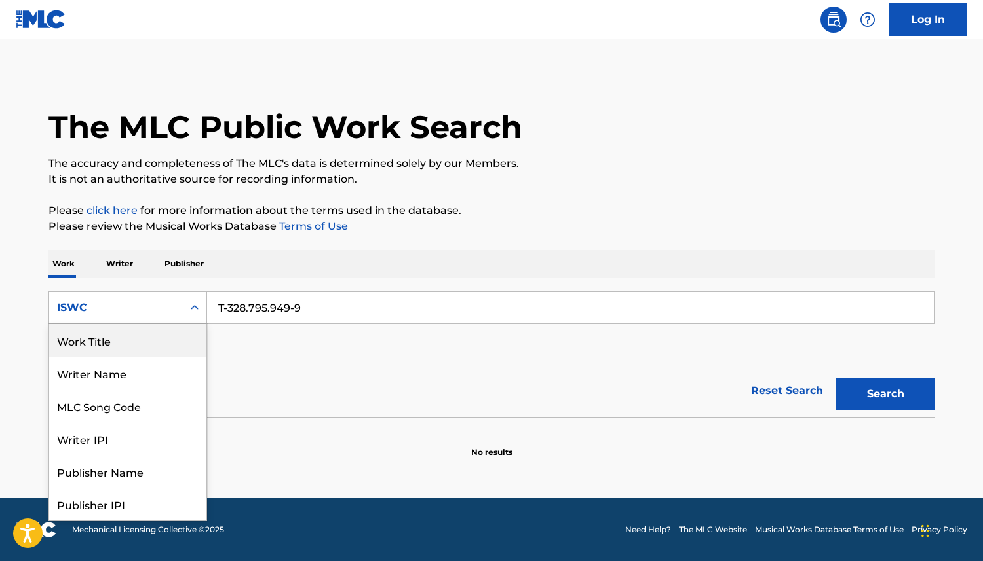
click at [337, 309] on input "T-328.795.949-9" at bounding box center [570, 307] width 726 height 31
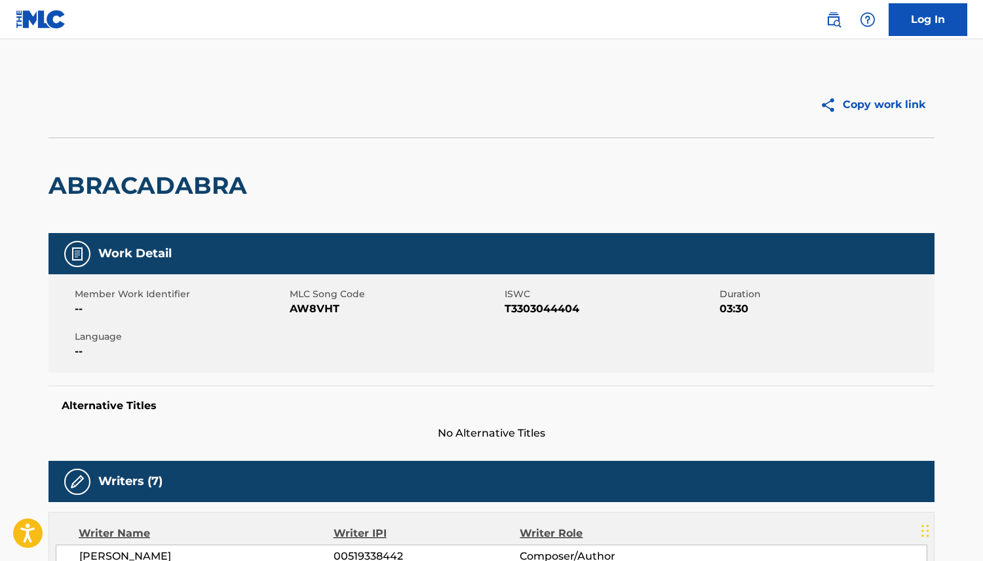
click at [538, 113] on div "Copy work link" at bounding box center [712, 104] width 443 height 33
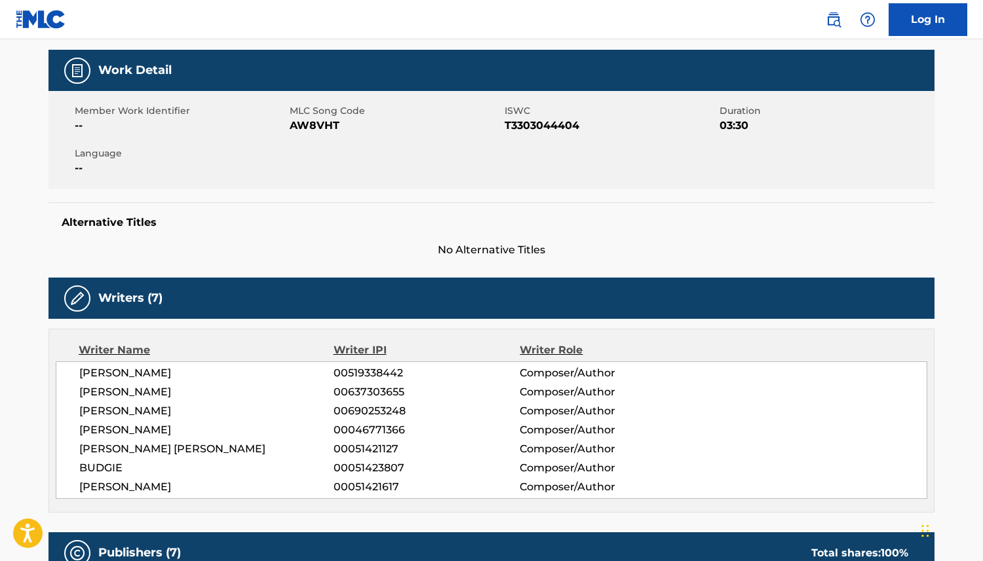
scroll to position [162, 0]
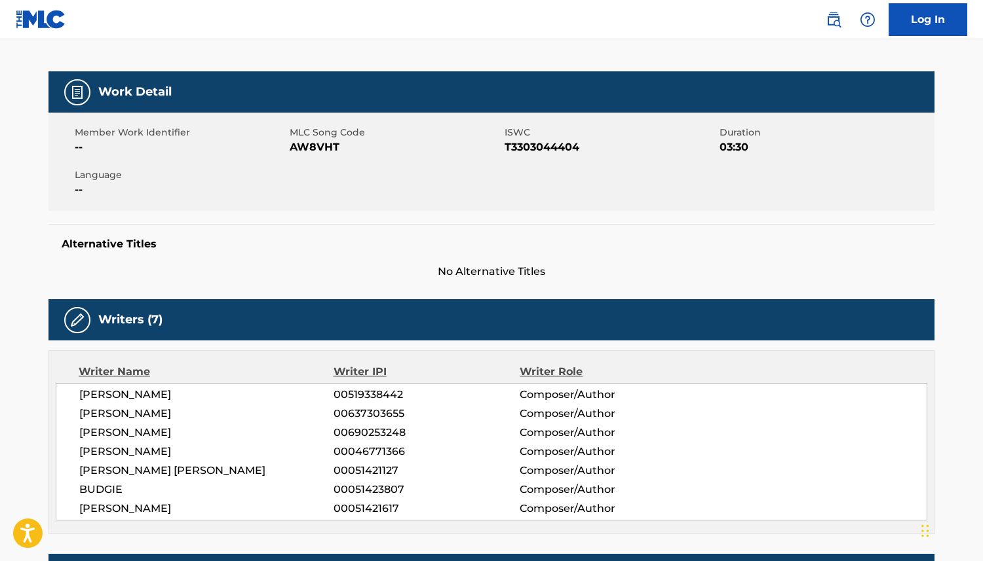
click at [586, 144] on span "T3303044404" at bounding box center [610, 148] width 212 height 16
click at [507, 146] on span "T3303044404" at bounding box center [610, 148] width 212 height 16
copy span "T3303044404"
